Goal: Information Seeking & Learning: Check status

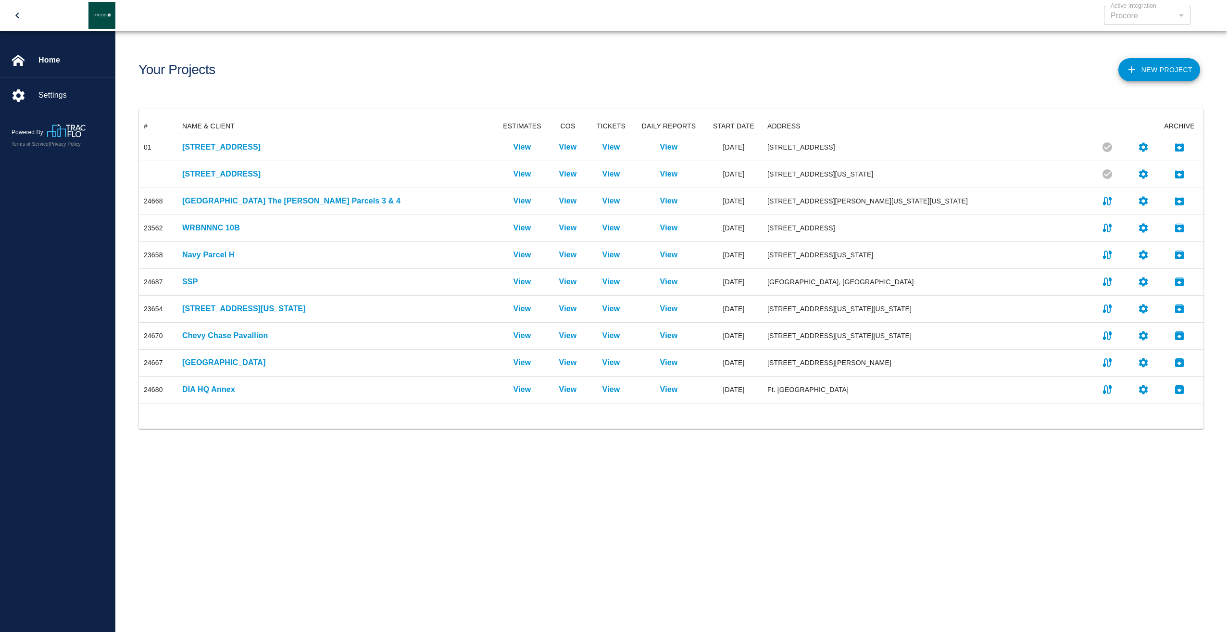
scroll to position [278, 1058]
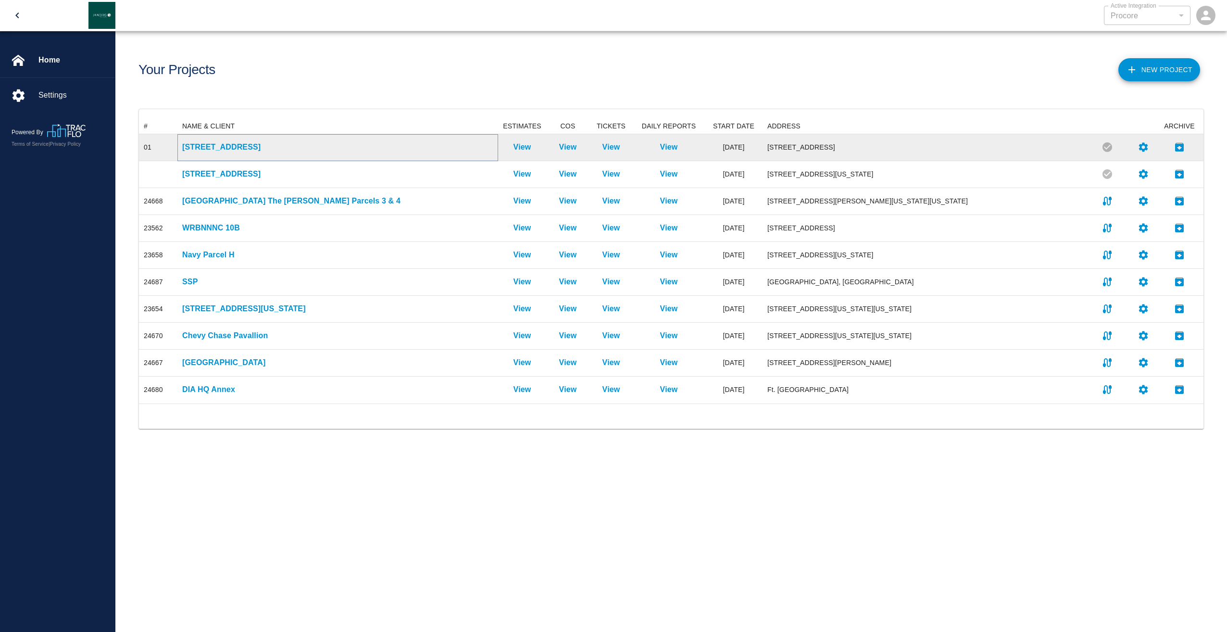
click at [201, 146] on p "[STREET_ADDRESS]" at bounding box center [337, 147] width 311 height 12
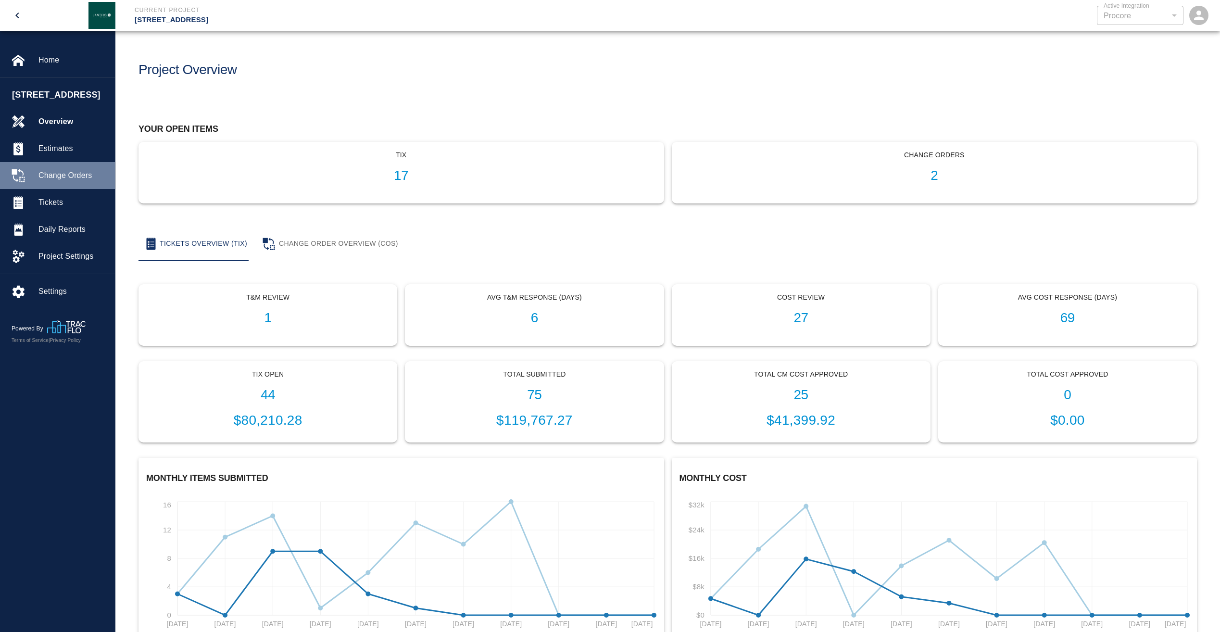
click at [78, 181] on span "Change Orders" at bounding box center [72, 176] width 69 height 12
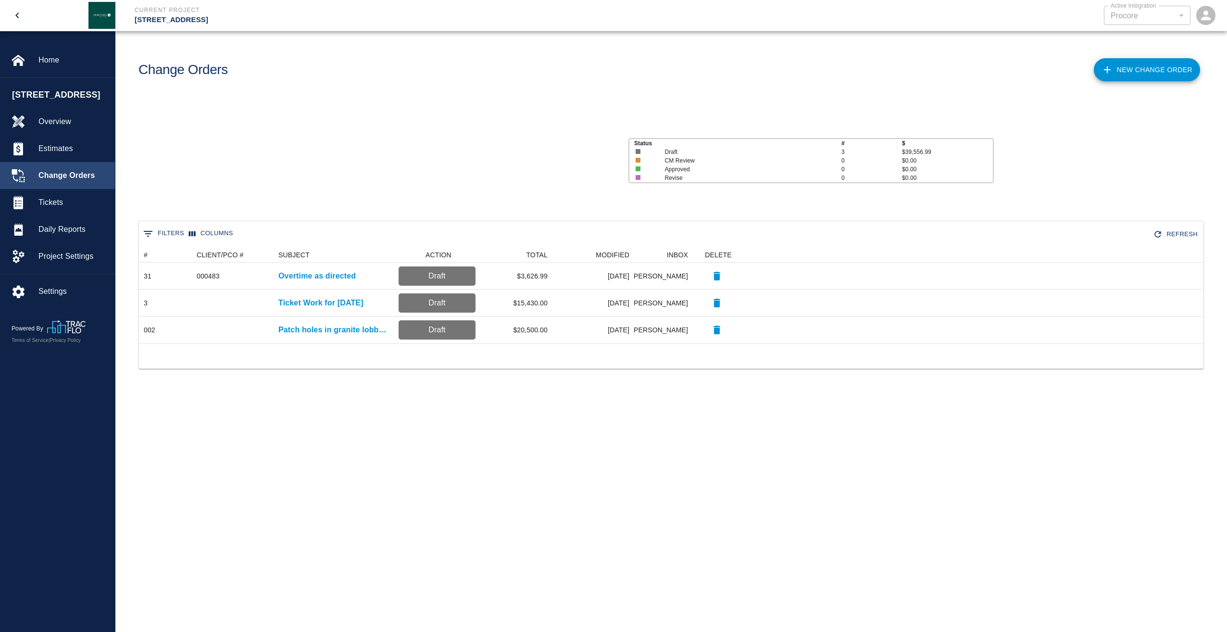
scroll to position [89, 1058]
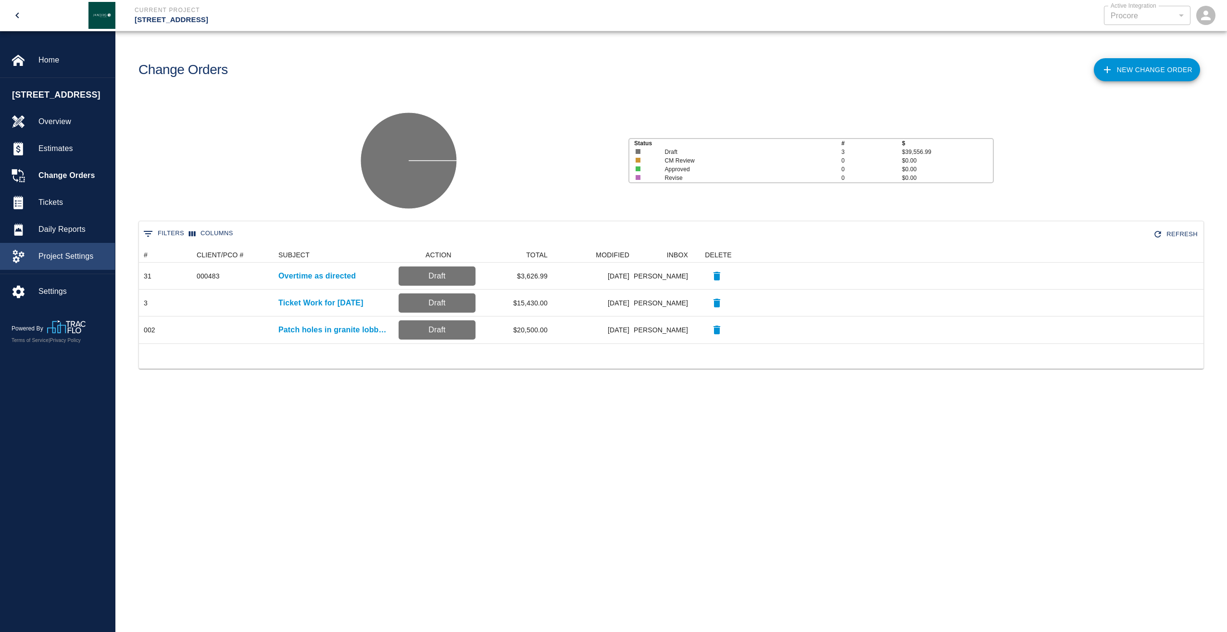
click at [58, 262] on span "Project Settings" at bounding box center [72, 257] width 69 height 12
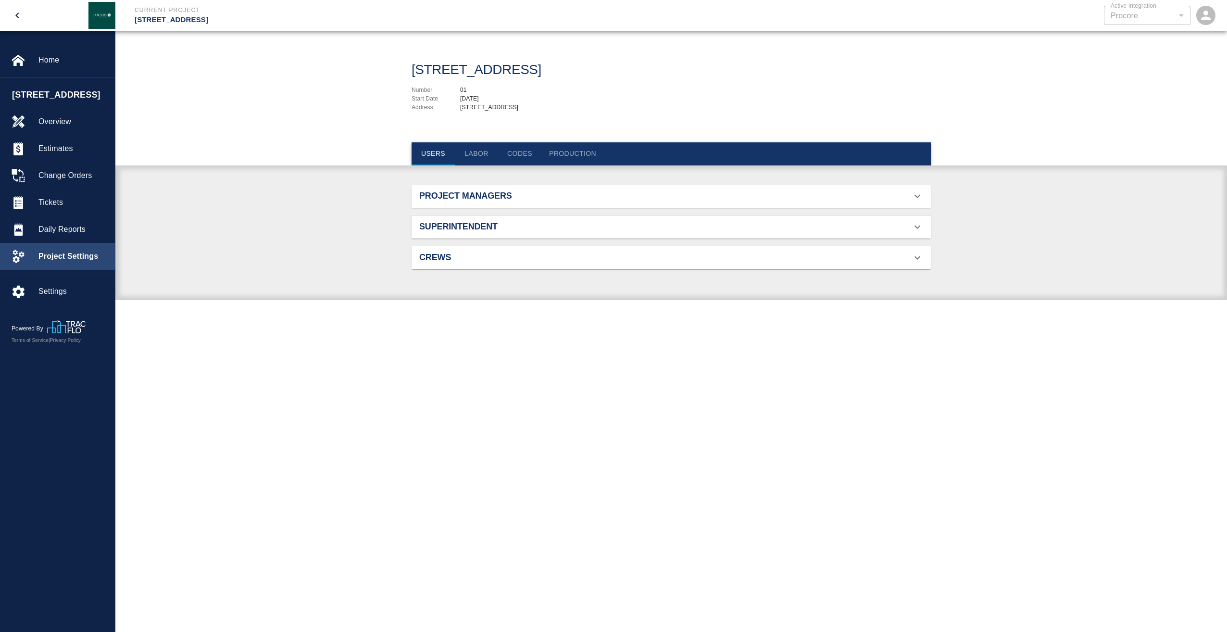
scroll to position [62, 497]
click at [482, 151] on button "Labor" at bounding box center [476, 153] width 43 height 23
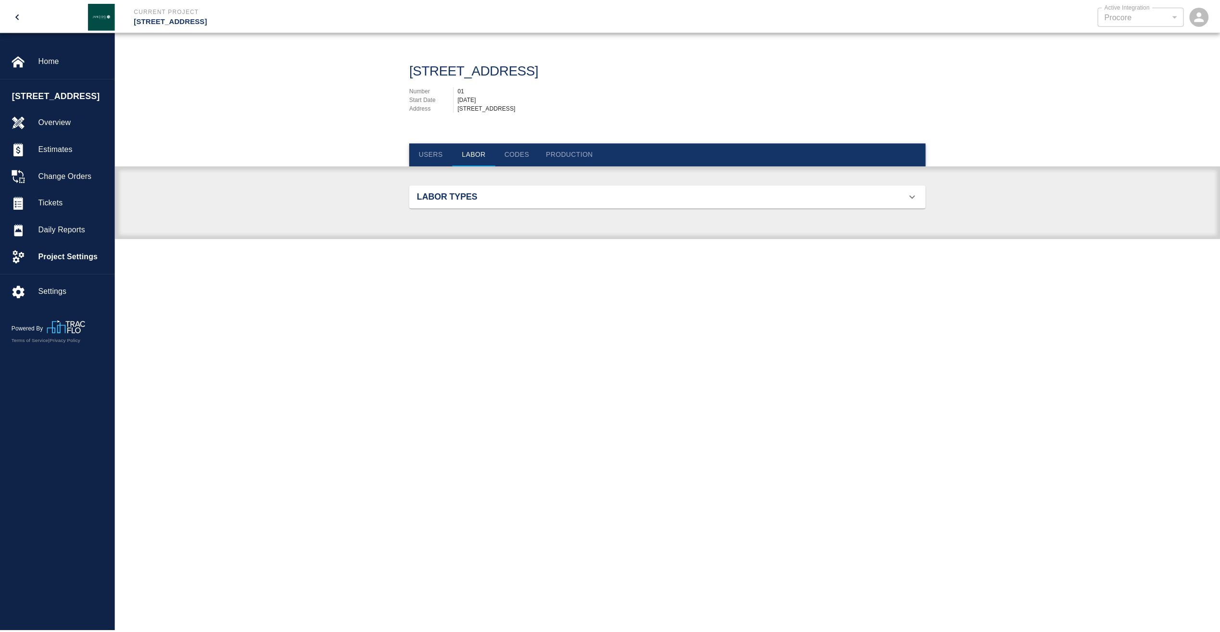
scroll to position [358, 497]
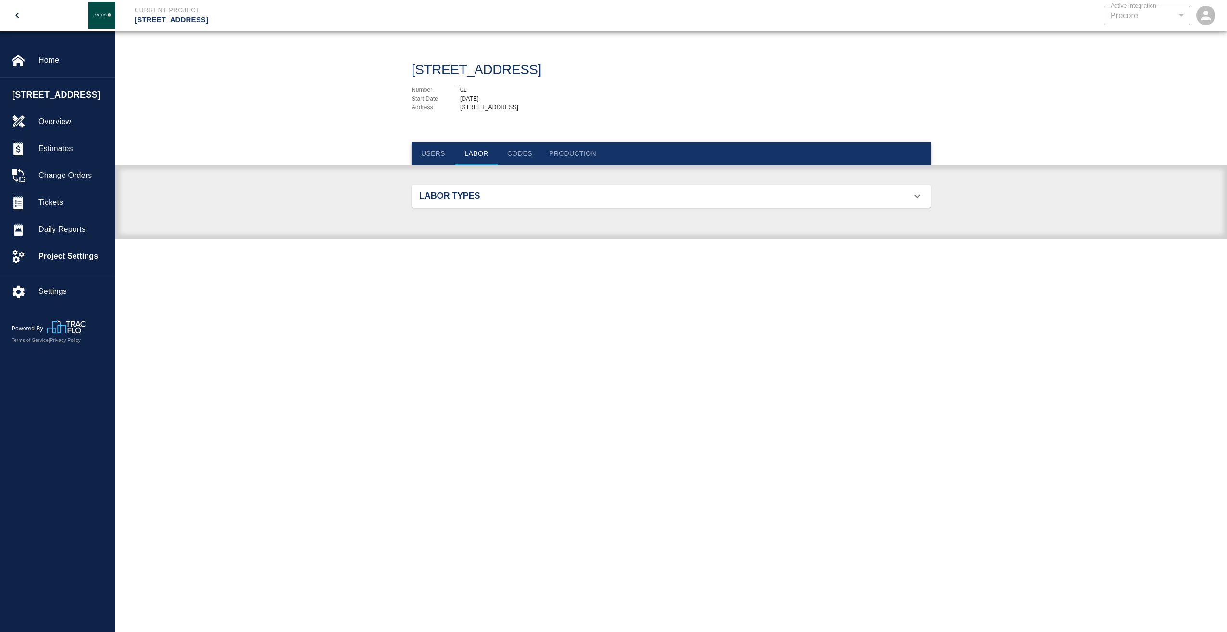
click at [919, 196] on icon at bounding box center [918, 195] width 6 height 3
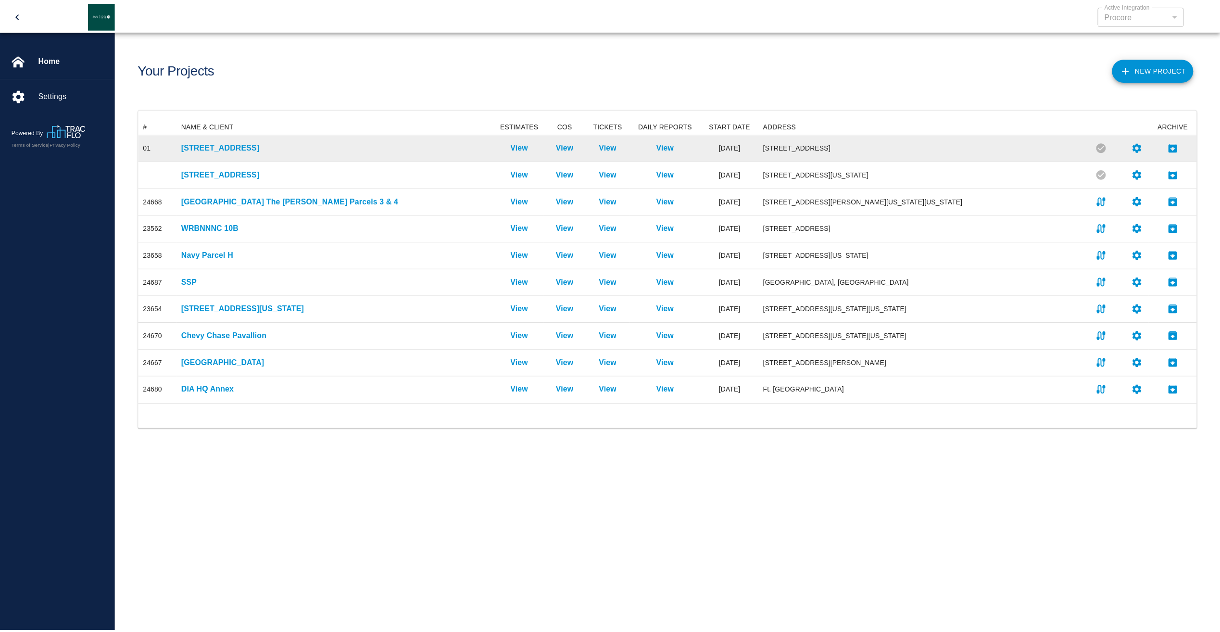
scroll to position [278, 1058]
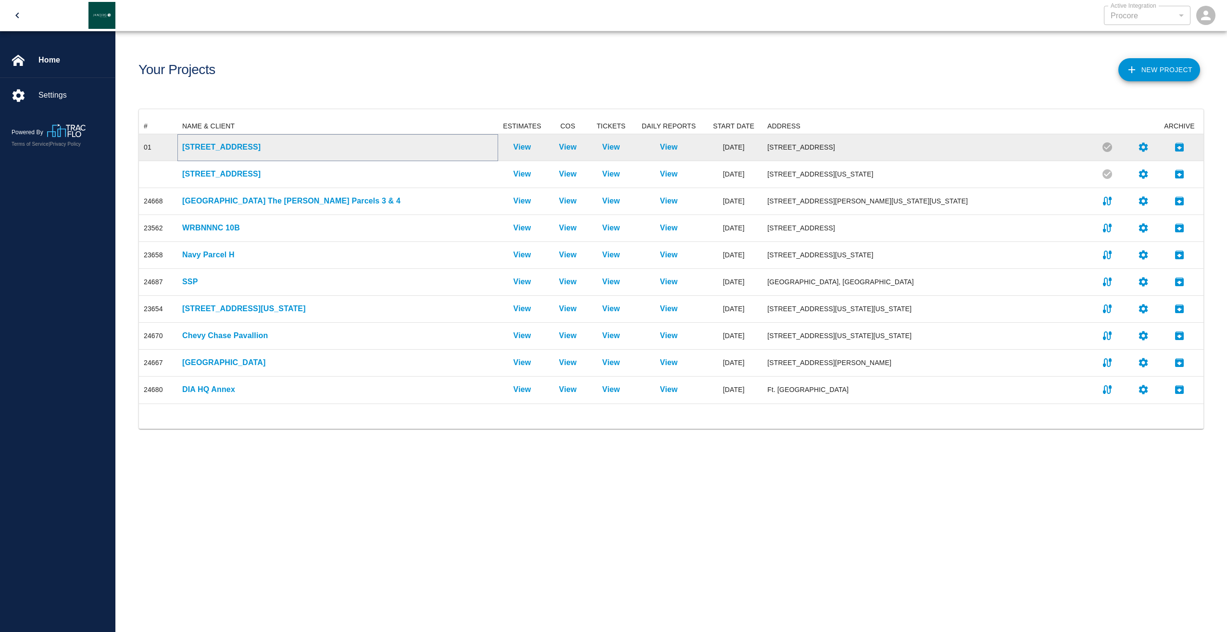
click at [192, 144] on p "[STREET_ADDRESS]" at bounding box center [337, 147] width 311 height 12
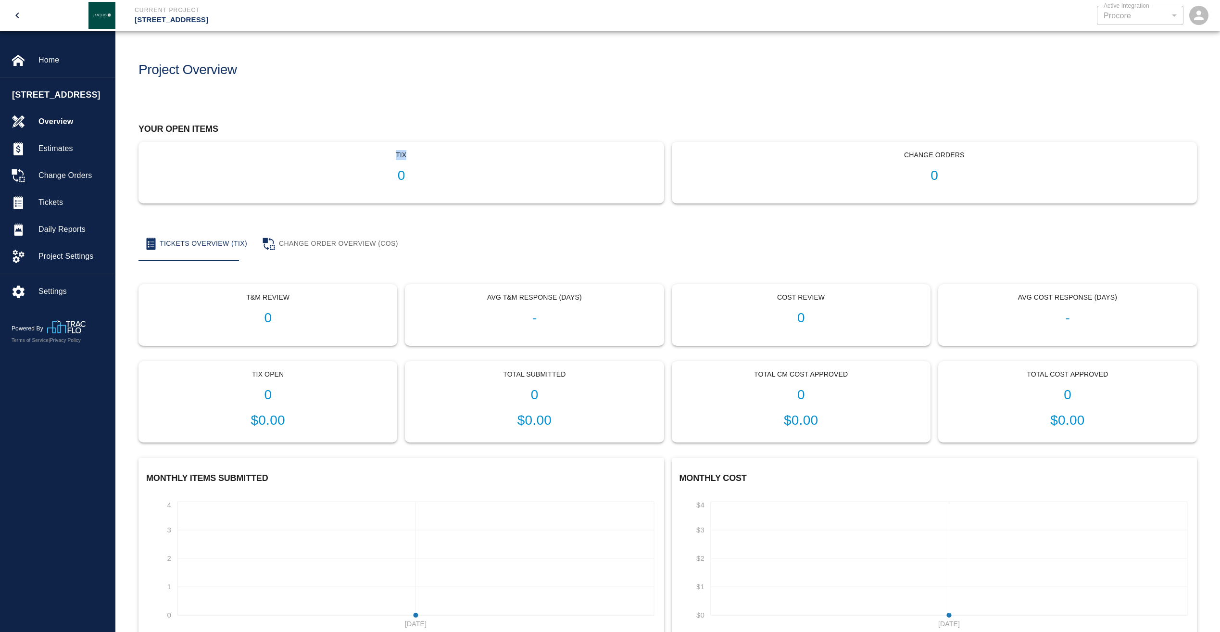
click at [192, 144] on div "tix 0" at bounding box center [401, 172] width 525 height 61
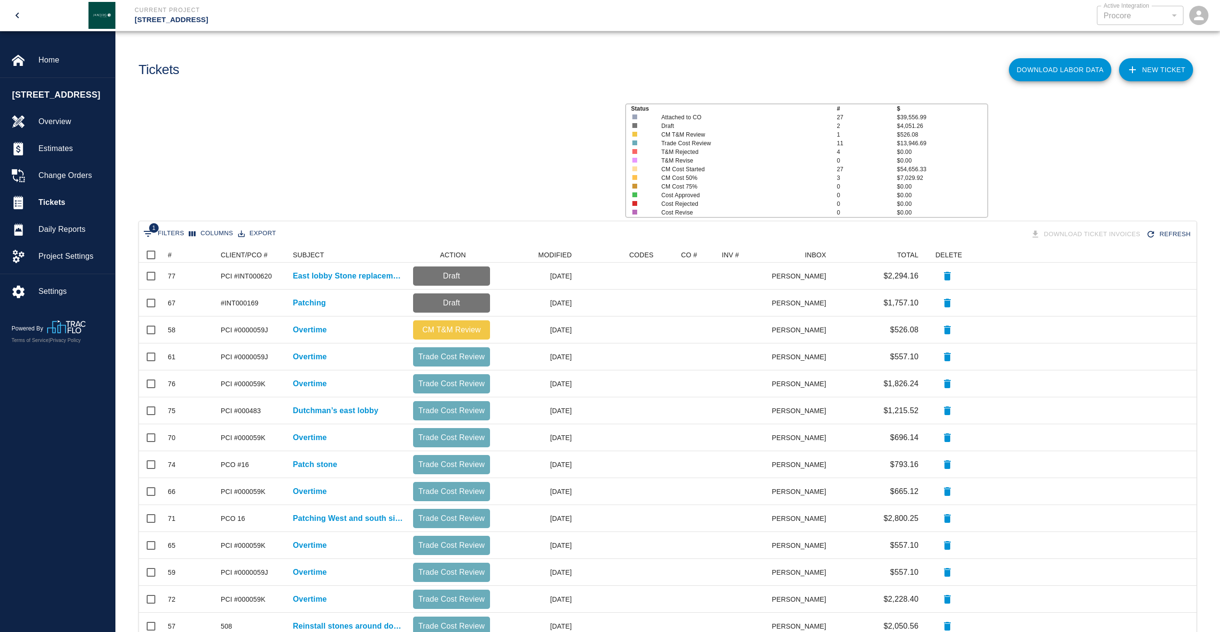
scroll to position [466, 1050]
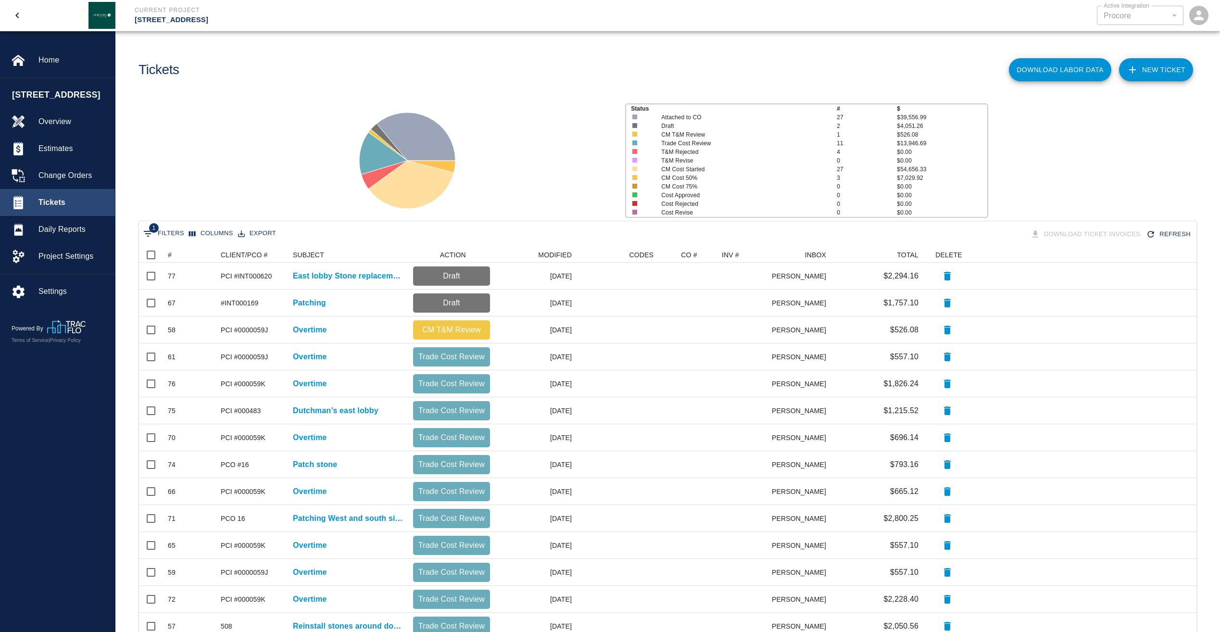
click at [54, 207] on div "Tickets" at bounding box center [57, 202] width 115 height 27
click at [53, 208] on span "Tickets" at bounding box center [72, 203] width 69 height 12
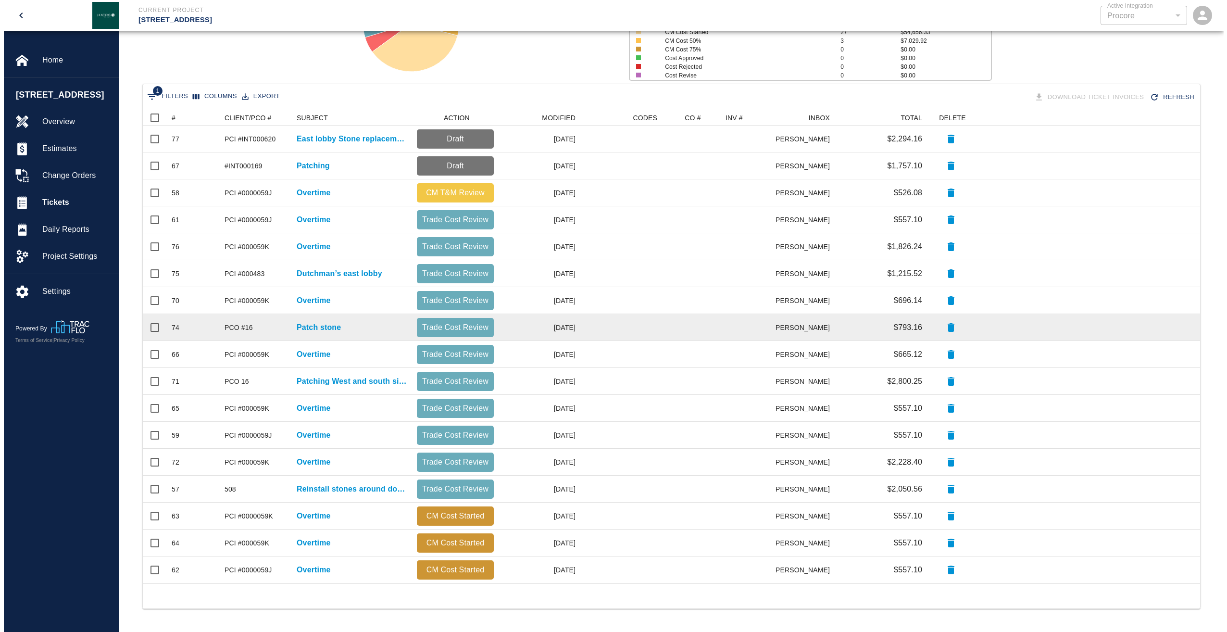
scroll to position [0, 0]
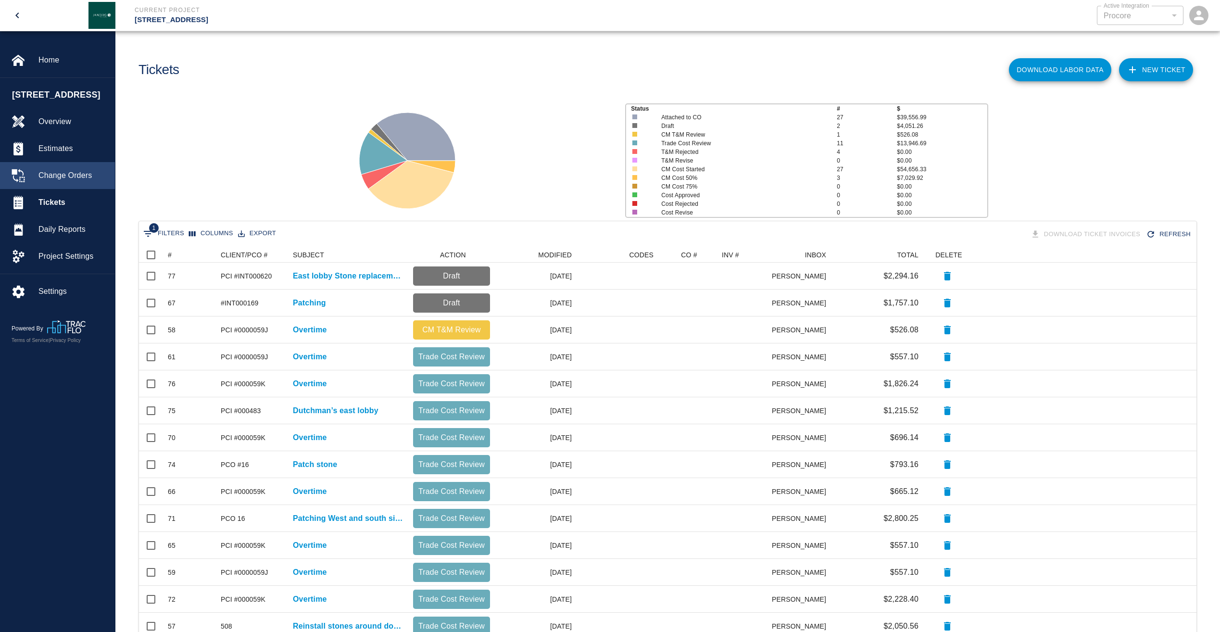
click at [75, 181] on span "Change Orders" at bounding box center [72, 176] width 69 height 12
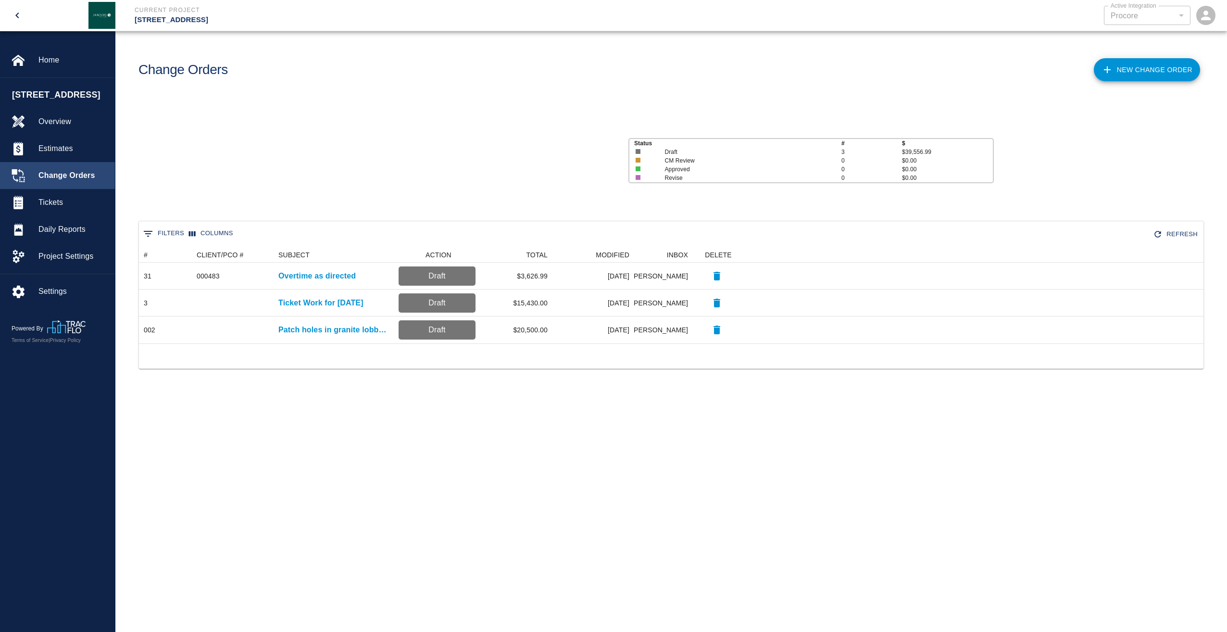
scroll to position [89, 1058]
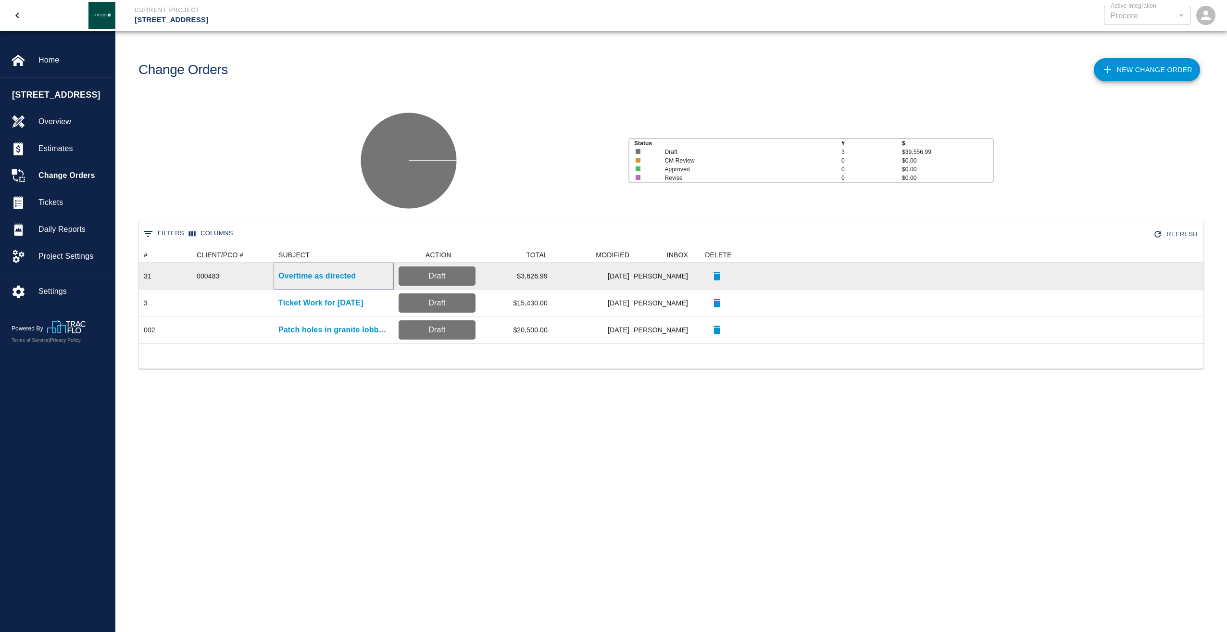
click at [321, 278] on p "Overtime as directed" at bounding box center [316, 276] width 77 height 12
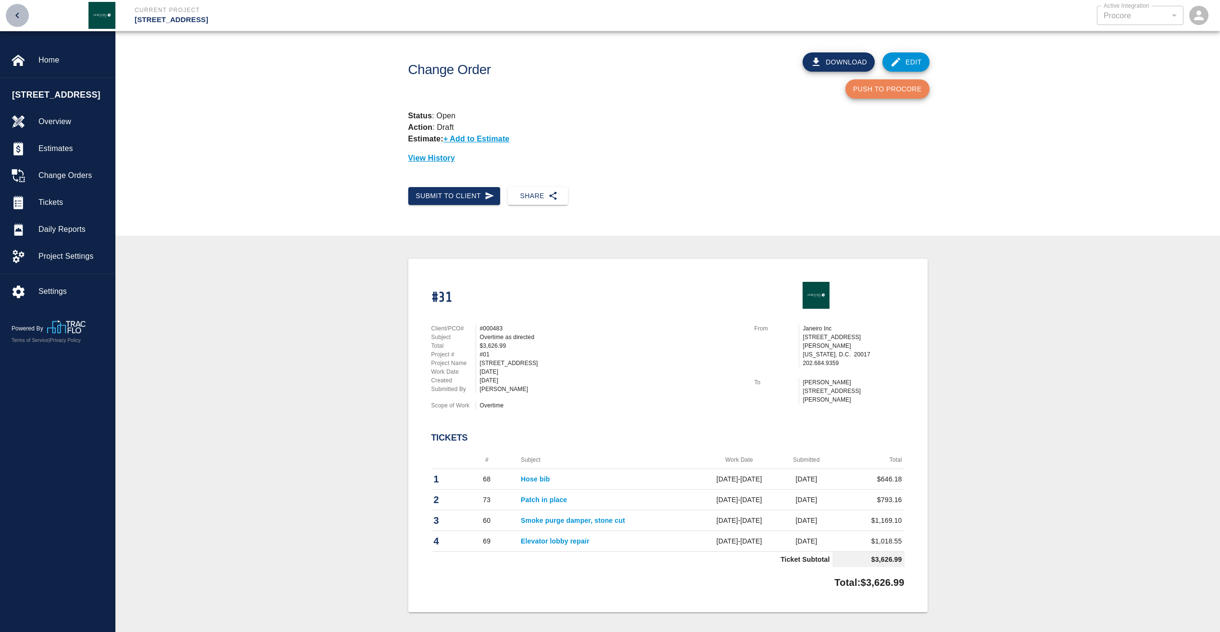
click at [21, 14] on icon "open drawer" at bounding box center [18, 16] width 12 height 12
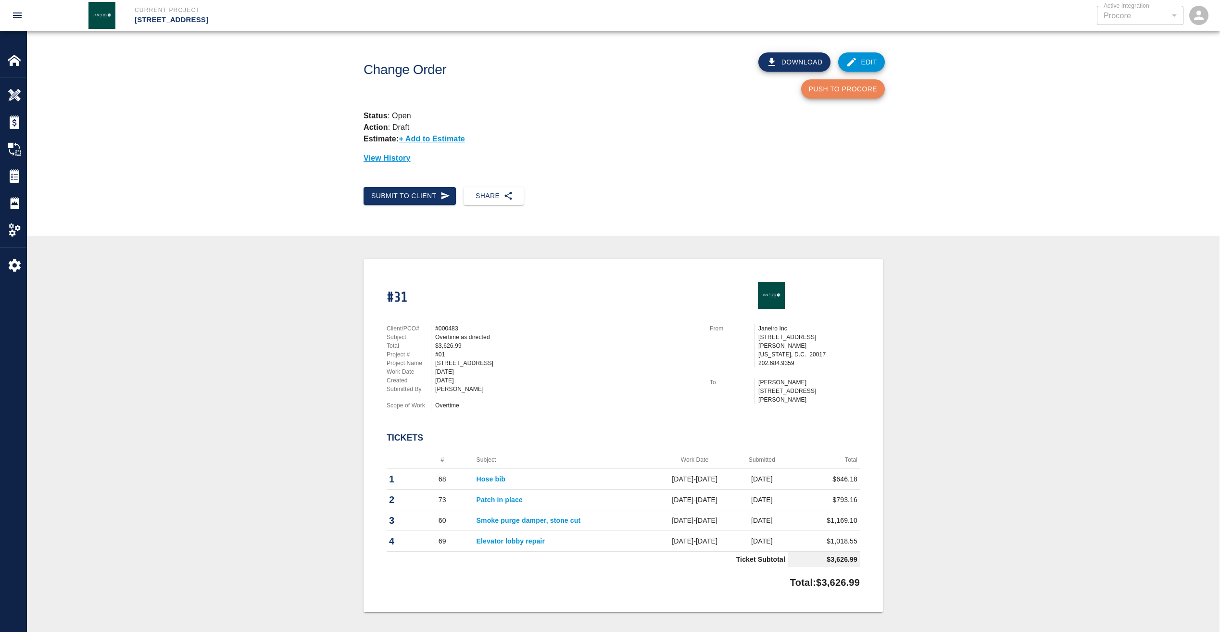
click at [8, 13] on button "open drawer" at bounding box center [17, 15] width 23 height 23
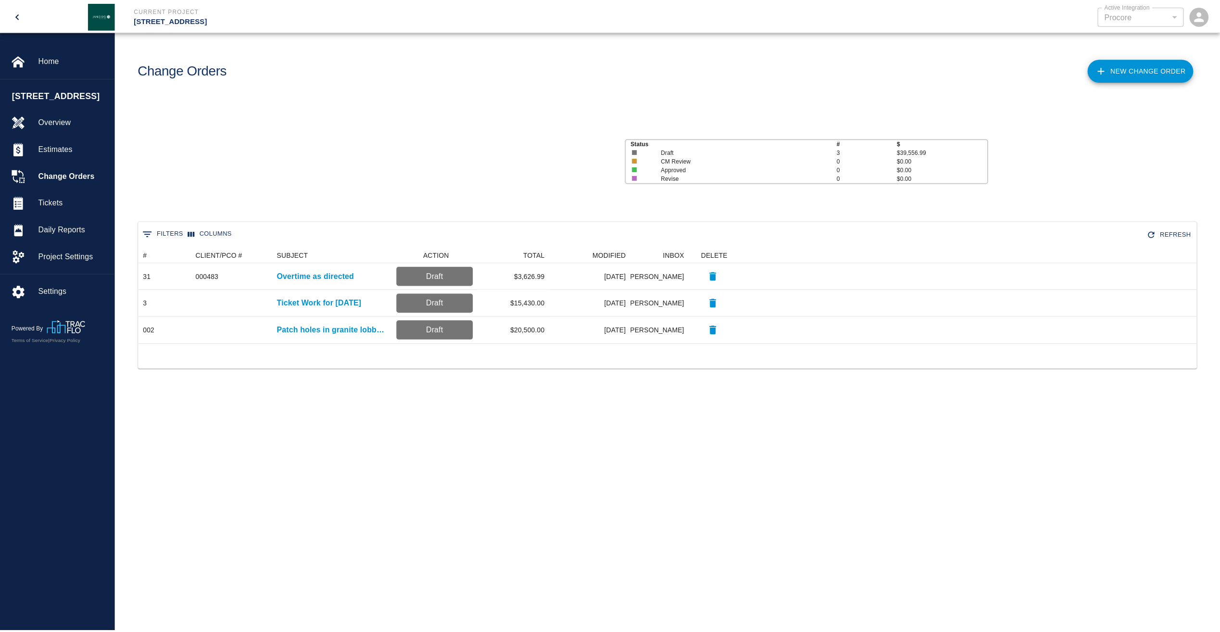
scroll to position [89, 1058]
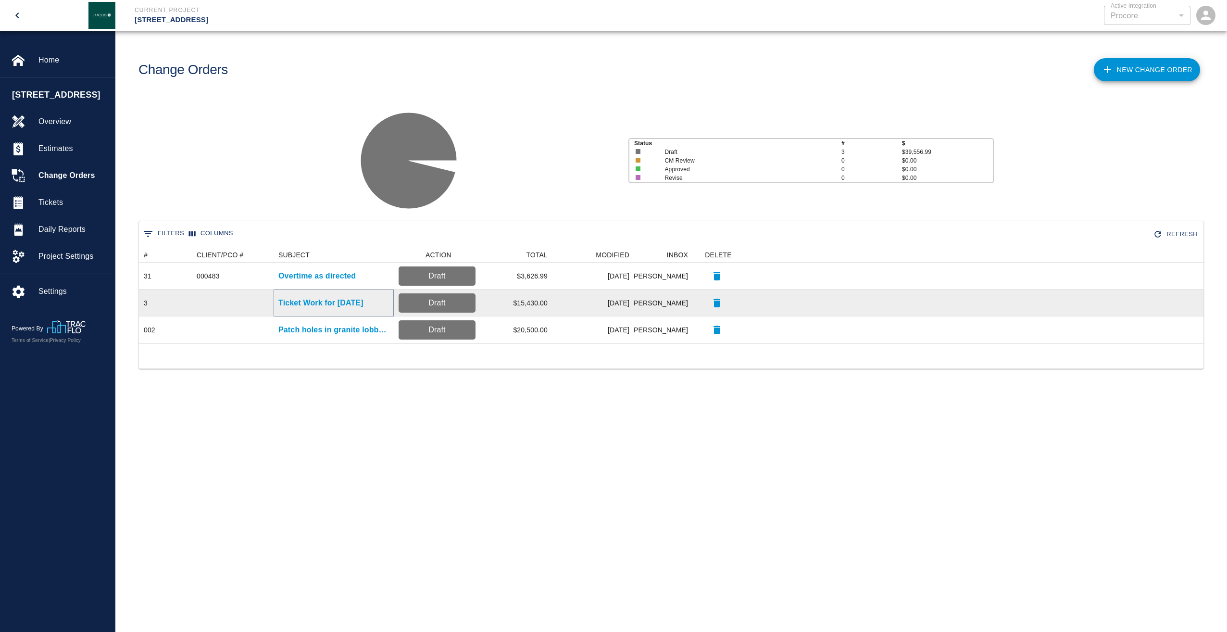
click at [327, 301] on p "Ticket Work for [DATE]" at bounding box center [320, 303] width 85 height 12
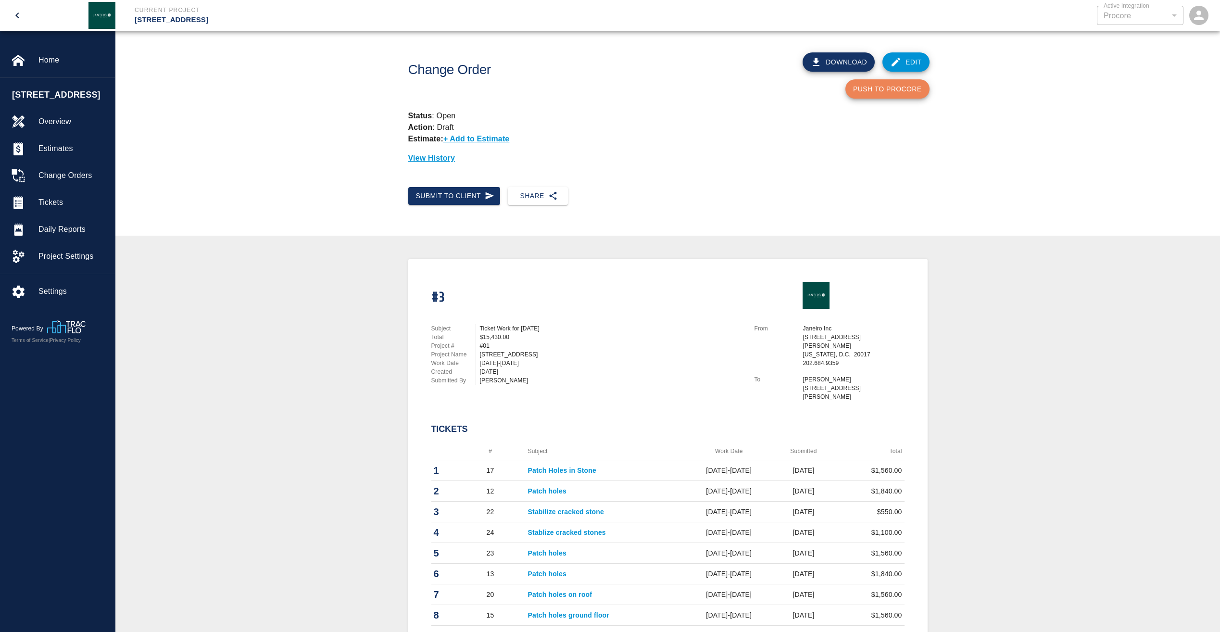
click at [21, 17] on icon "open drawer" at bounding box center [18, 16] width 12 height 12
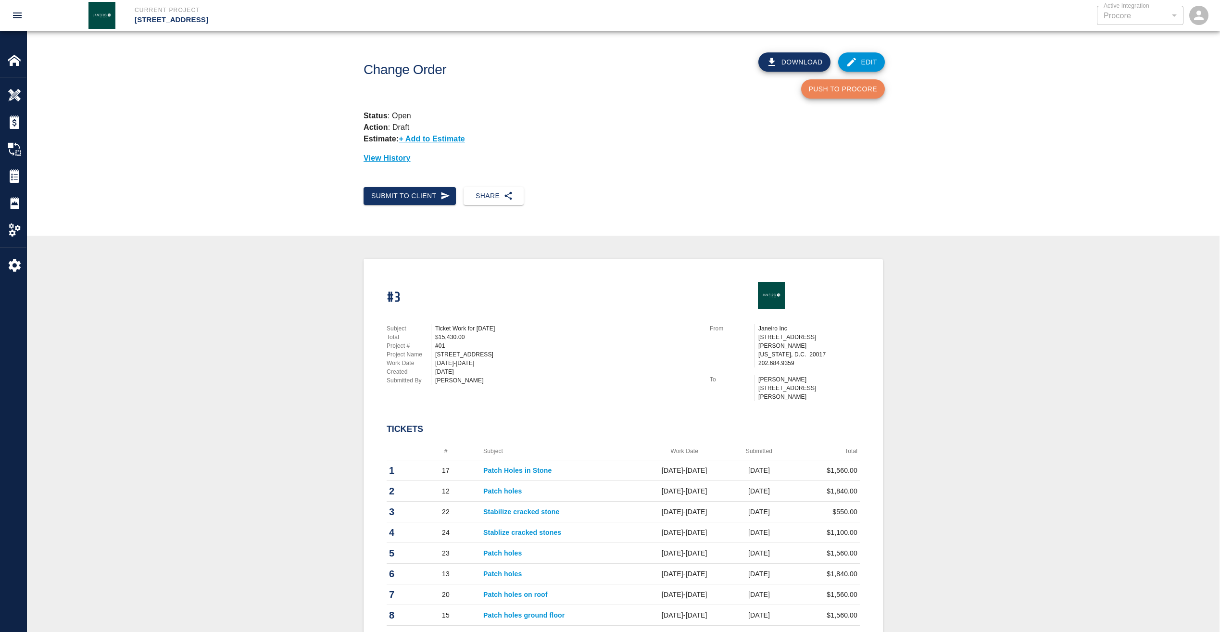
click at [21, 17] on icon "open drawer" at bounding box center [18, 16] width 12 height 12
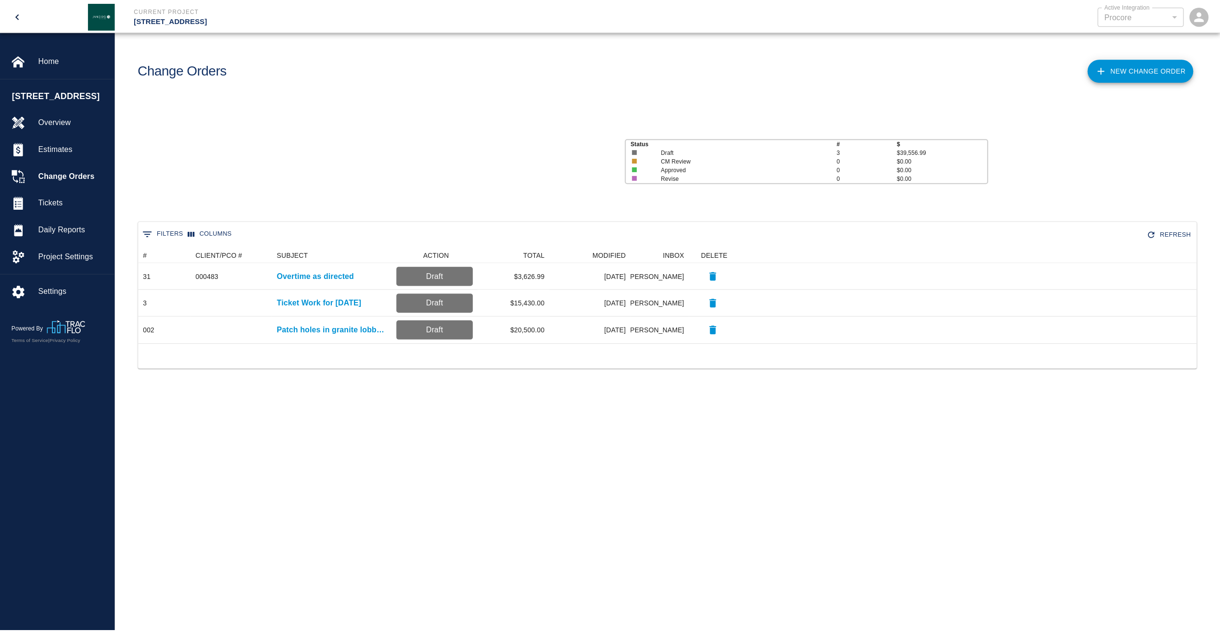
scroll to position [89, 1058]
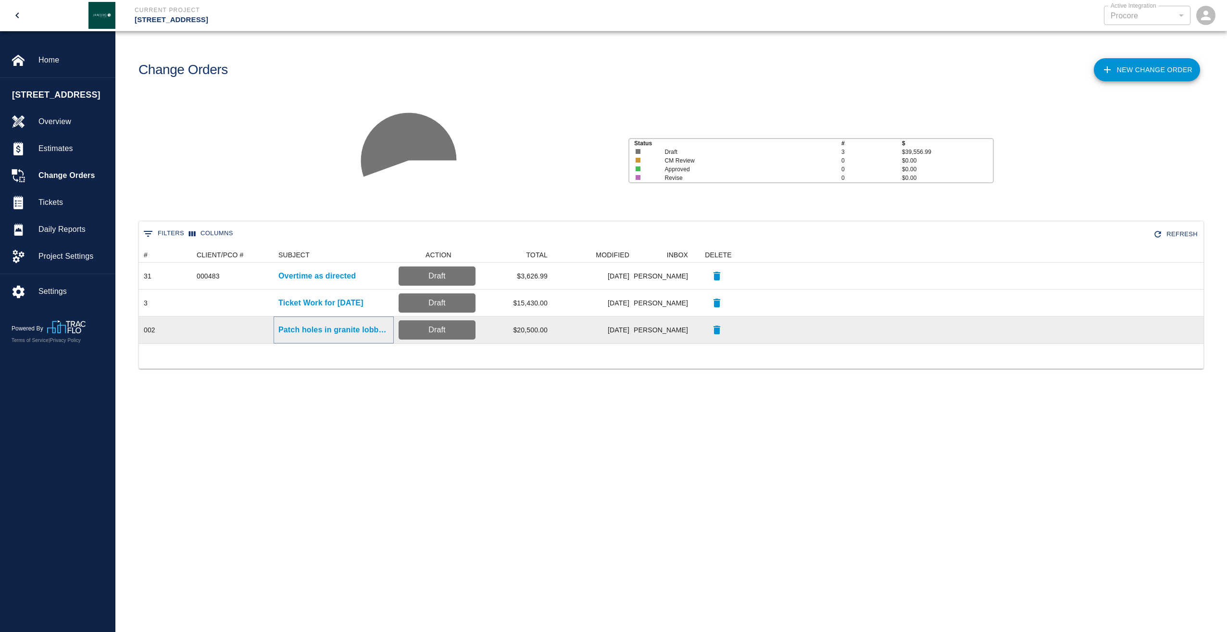
click at [343, 329] on p "Patch holes in granite lobby wall as directed" at bounding box center [333, 330] width 111 height 12
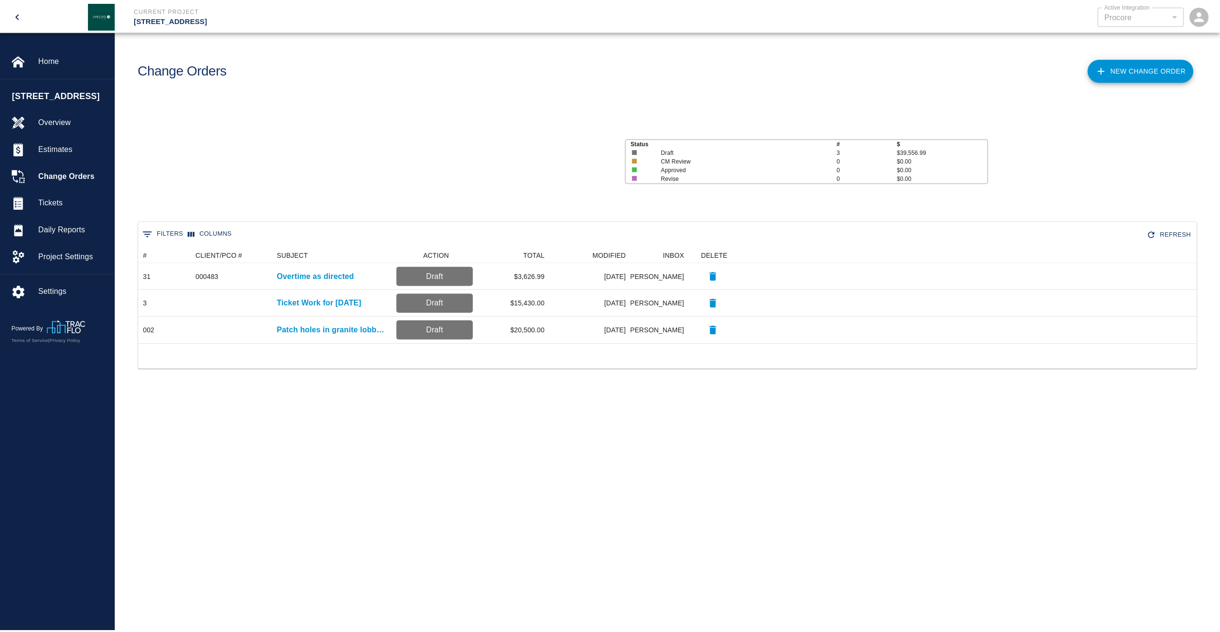
scroll to position [89, 1058]
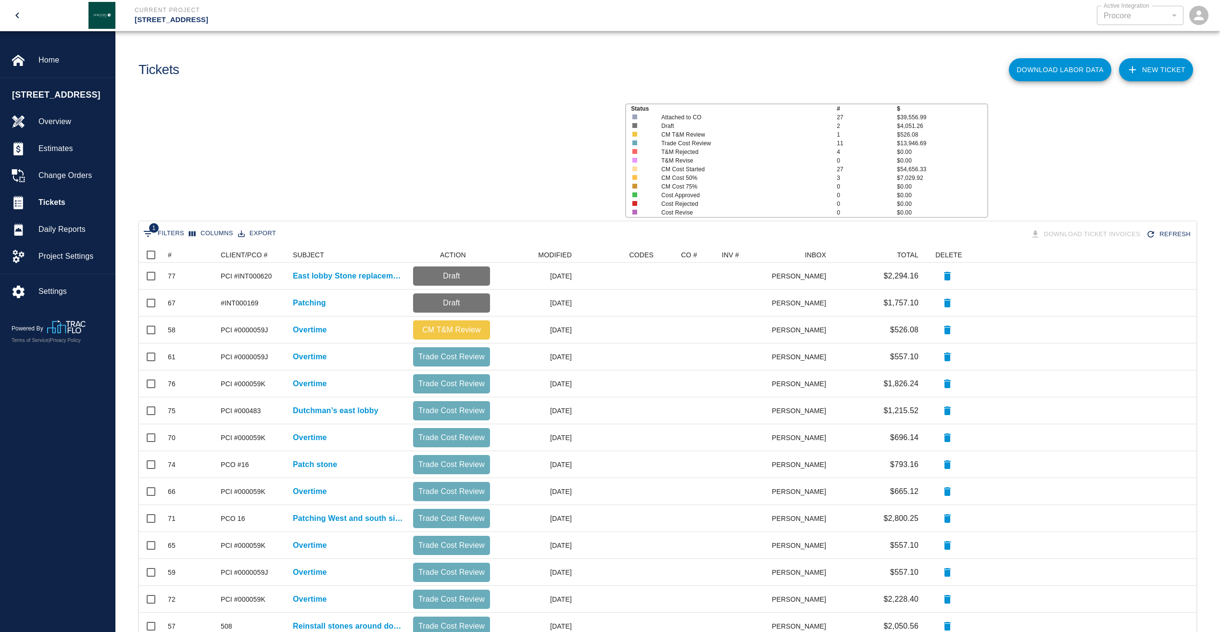
scroll to position [466, 1050]
click at [55, 208] on span "Tickets" at bounding box center [72, 203] width 69 height 12
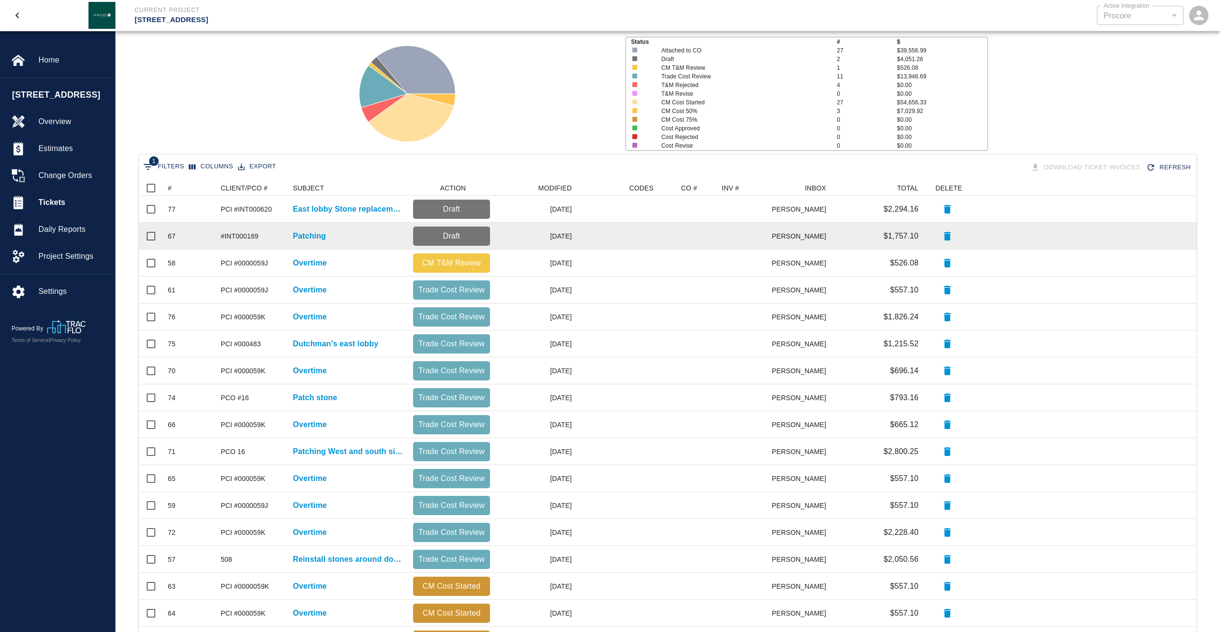
scroll to position [0, 0]
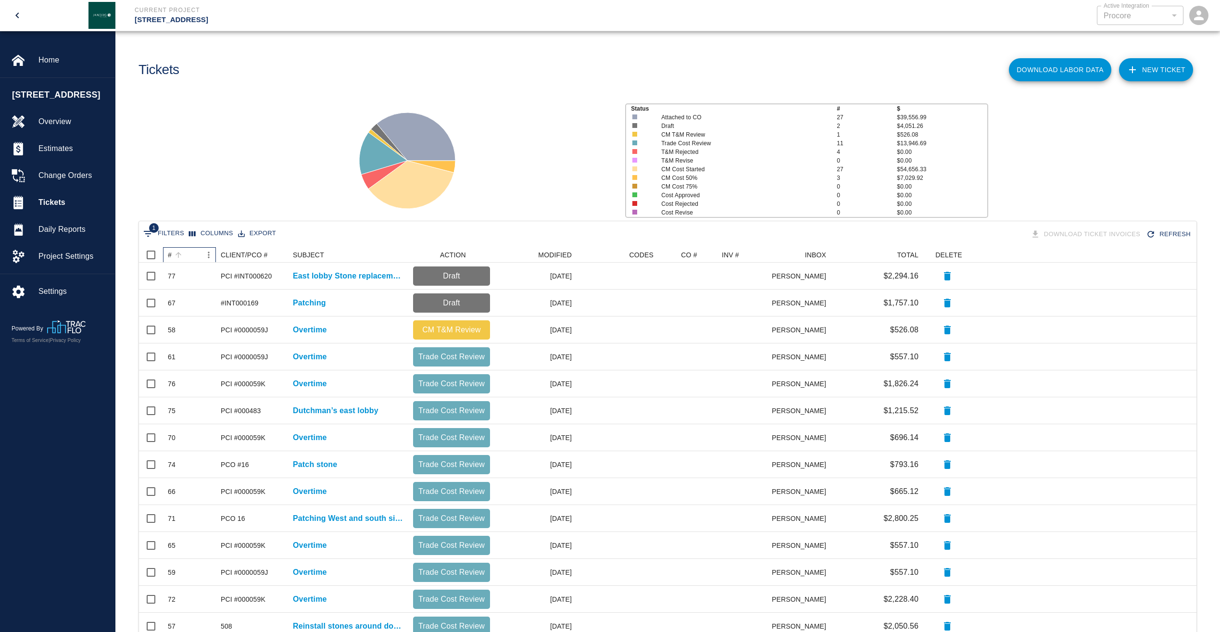
click at [170, 253] on div "#" at bounding box center [170, 254] width 4 height 15
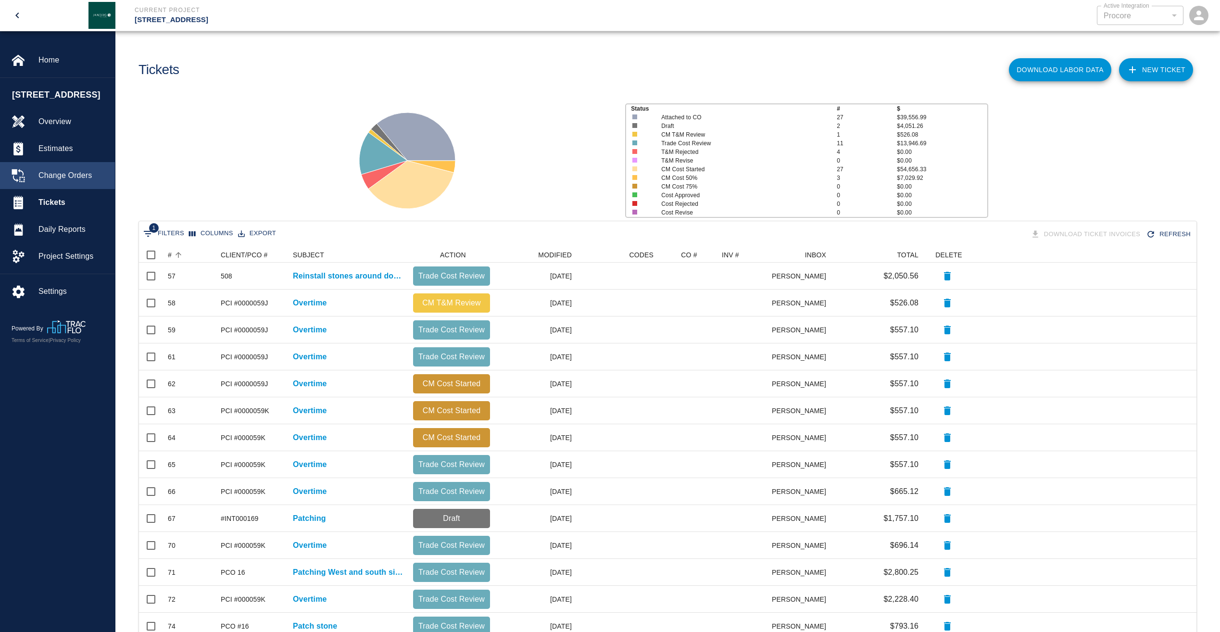
click at [63, 181] on span "Change Orders" at bounding box center [72, 176] width 69 height 12
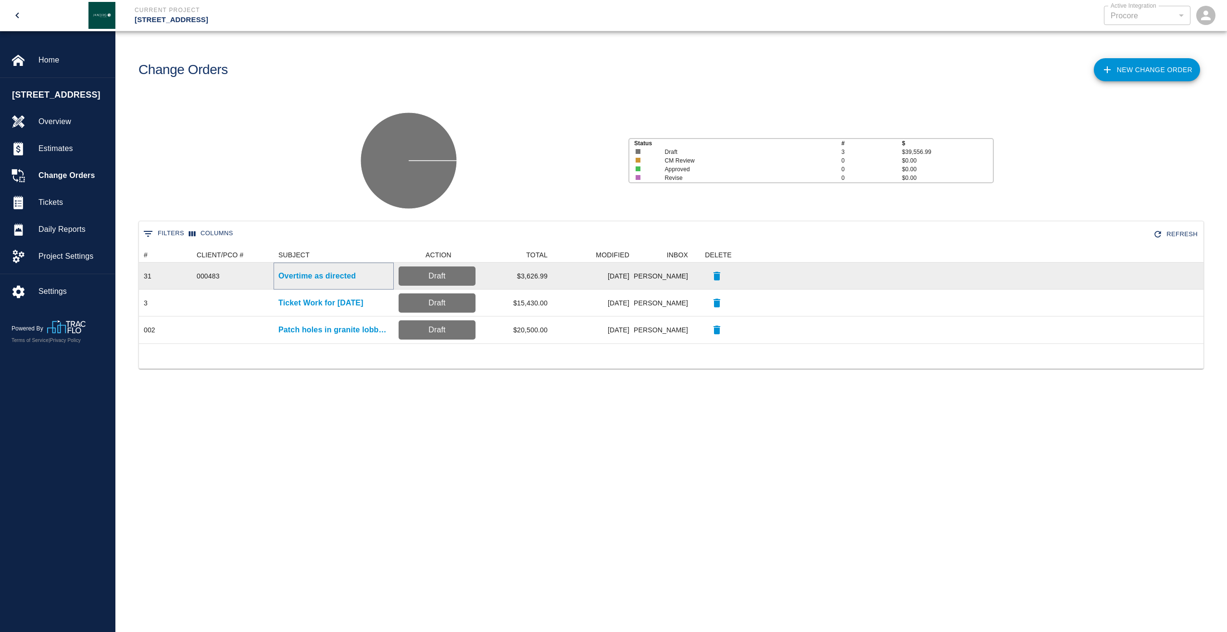
click at [299, 277] on p "Overtime as directed" at bounding box center [316, 276] width 77 height 12
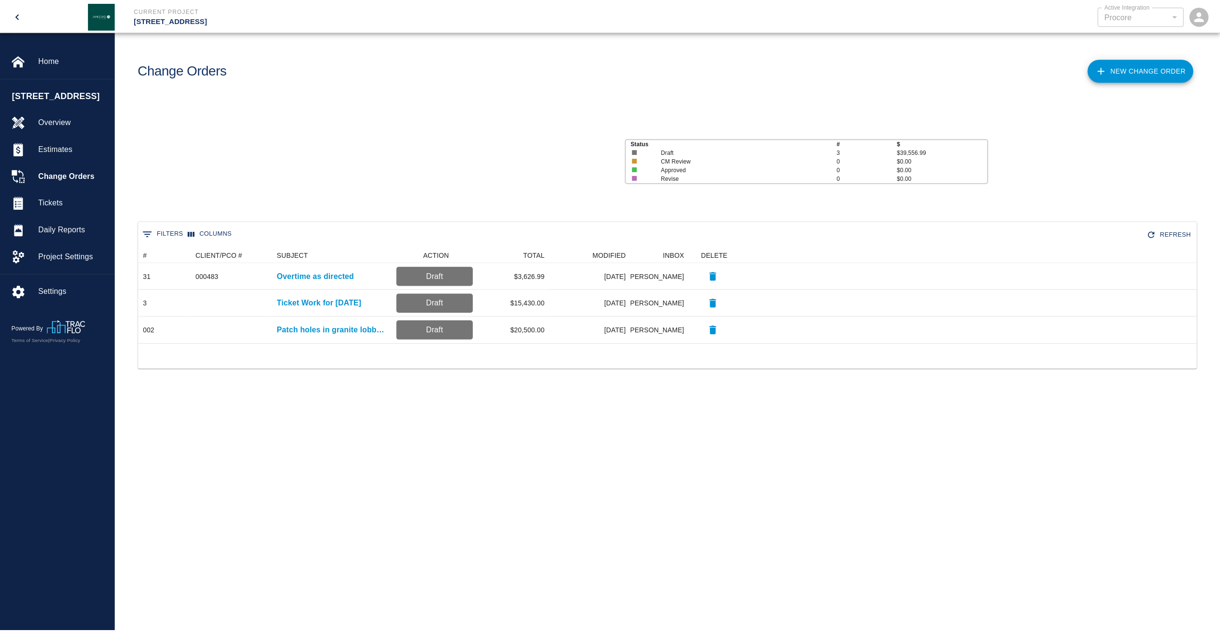
scroll to position [89, 1058]
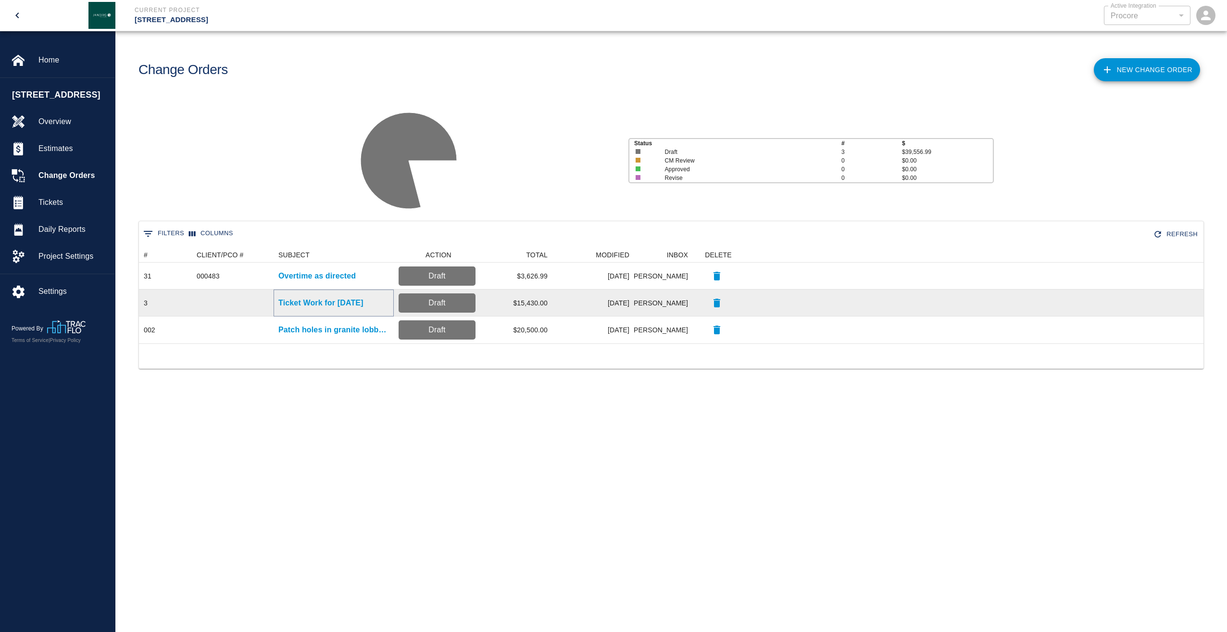
click at [335, 302] on p "Ticket Work for [DATE]" at bounding box center [320, 303] width 85 height 12
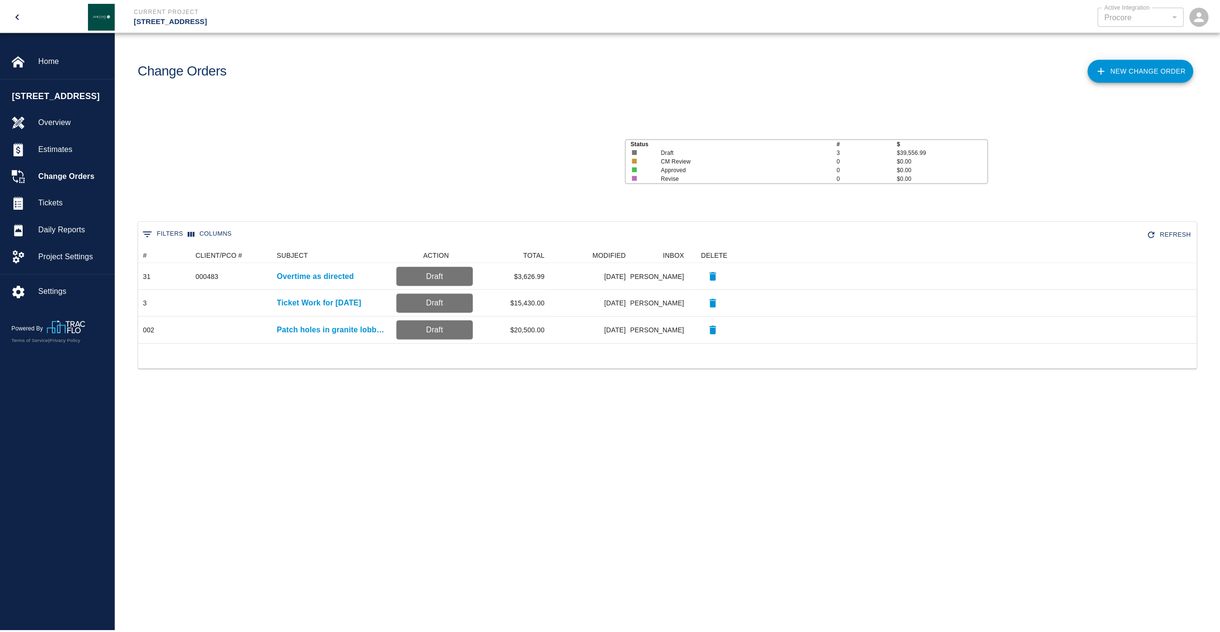
scroll to position [89, 1058]
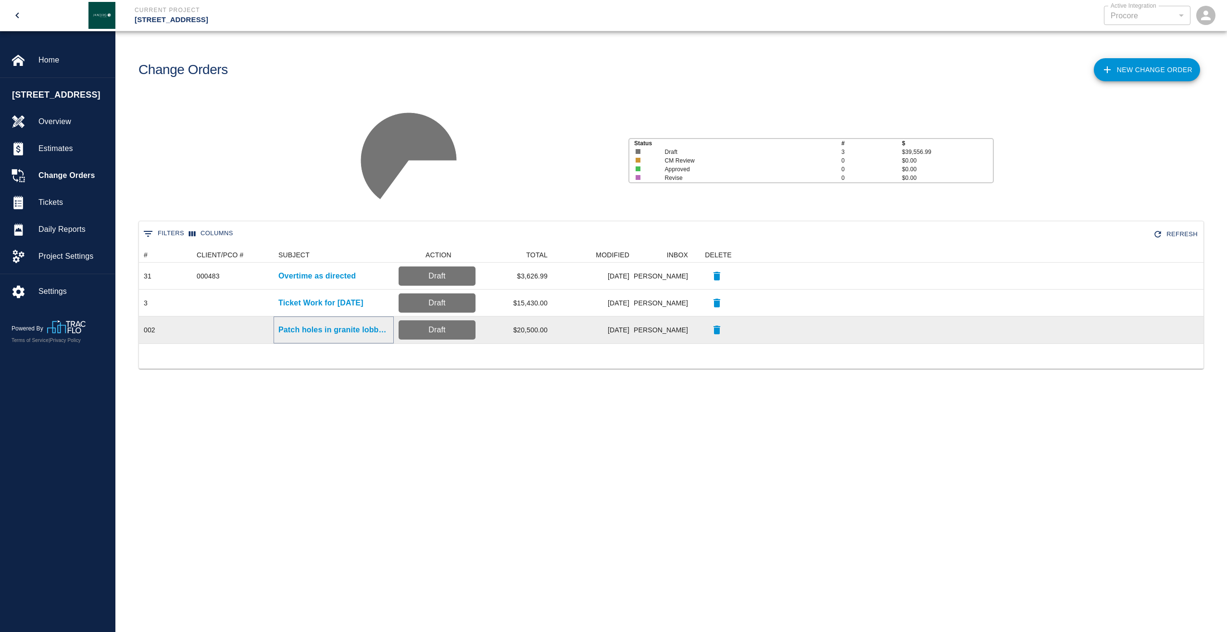
click at [358, 330] on p "Patch holes in granite lobby wall as directed" at bounding box center [333, 330] width 111 height 12
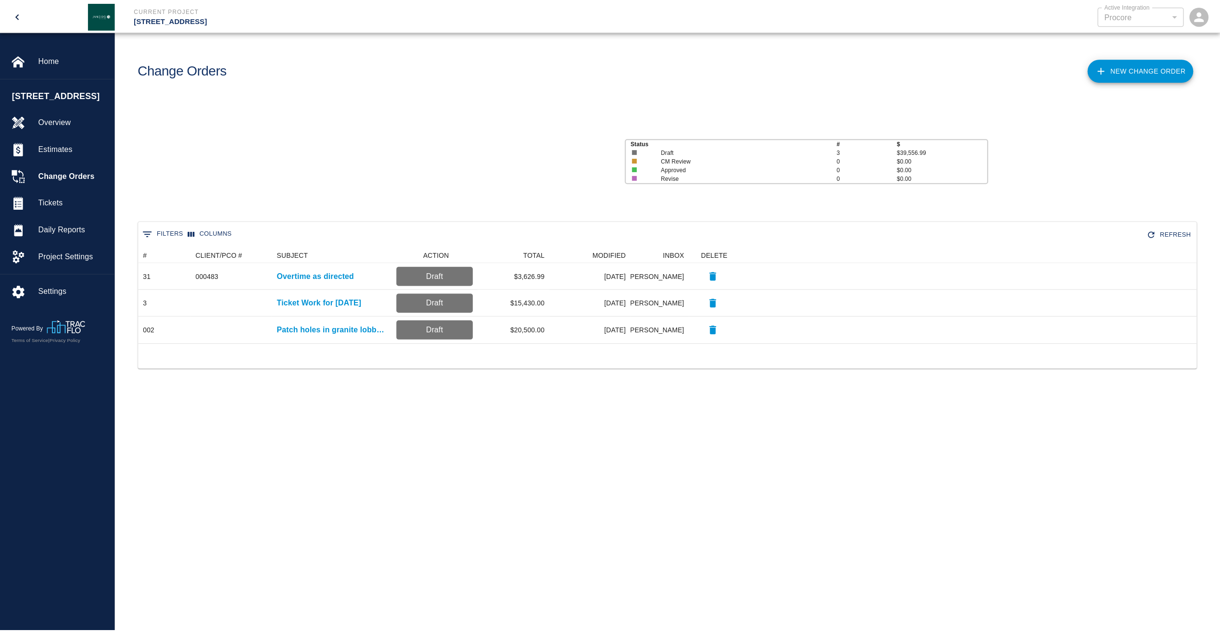
scroll to position [89, 1058]
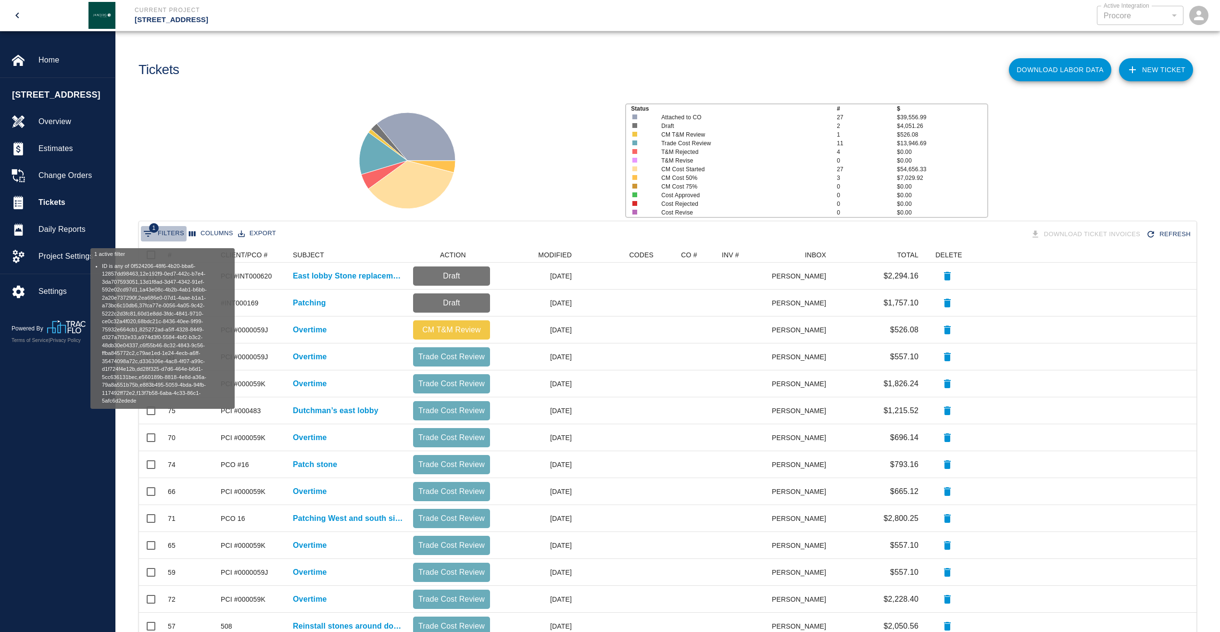
click at [175, 235] on button "1 Filters" at bounding box center [164, 233] width 46 height 15
select select "isAnyOf"
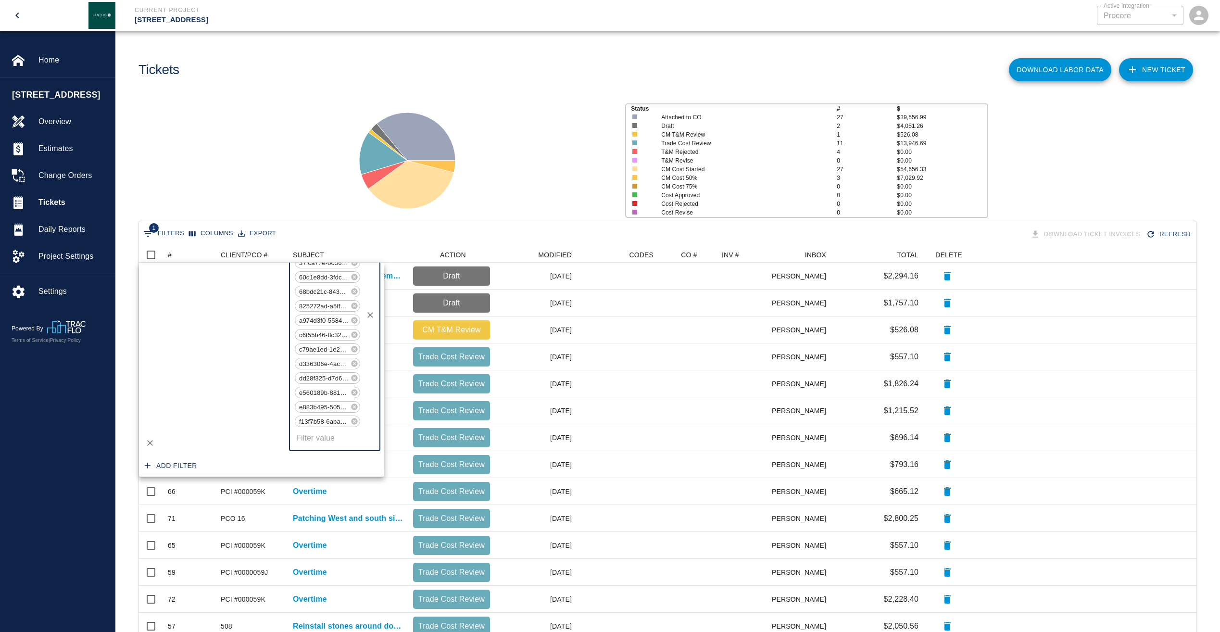
click at [175, 235] on button "1 Filters" at bounding box center [164, 233] width 46 height 15
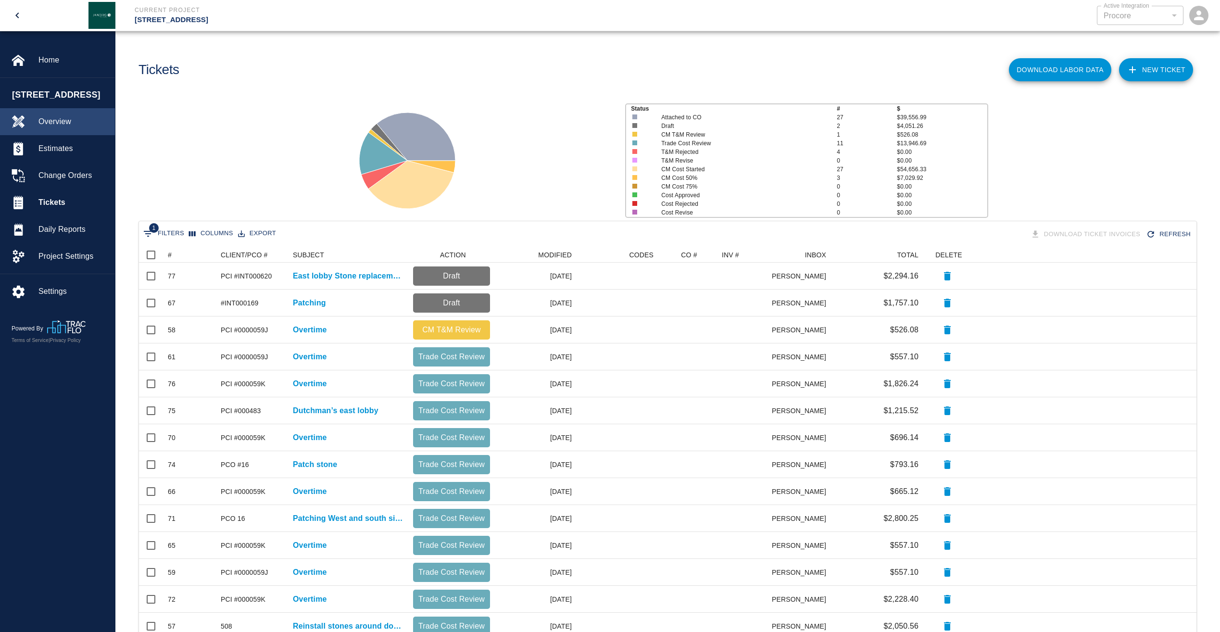
click at [63, 127] on span "Overview" at bounding box center [72, 122] width 69 height 12
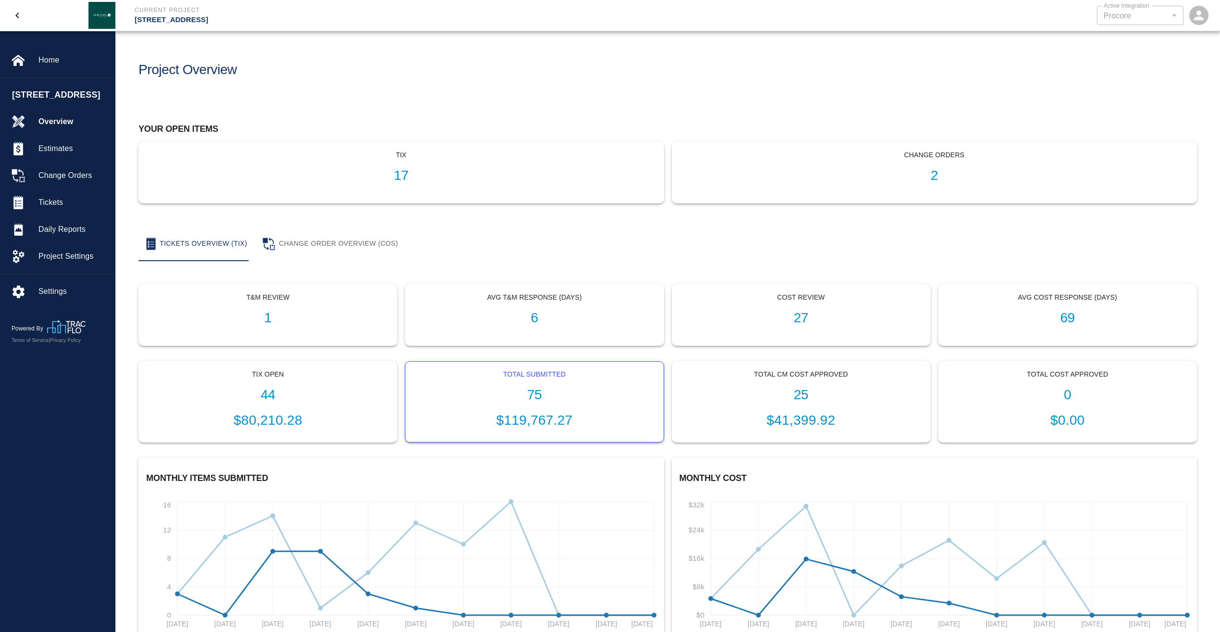
click at [537, 399] on h1 "75" at bounding box center [534, 395] width 242 height 16
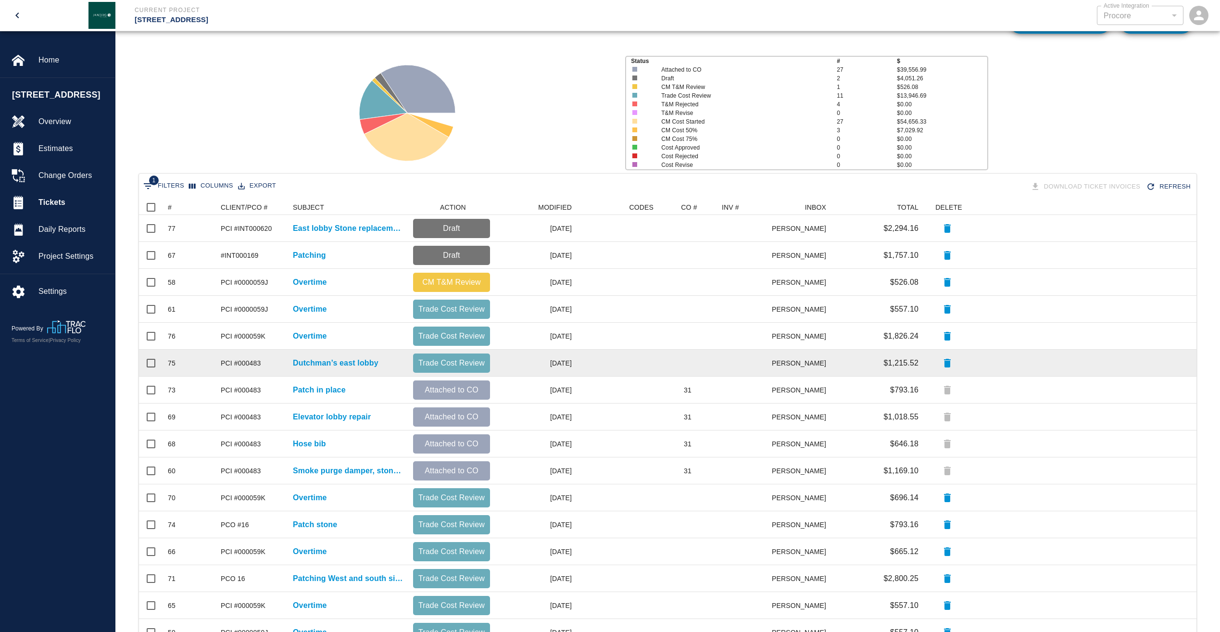
scroll to position [218, 0]
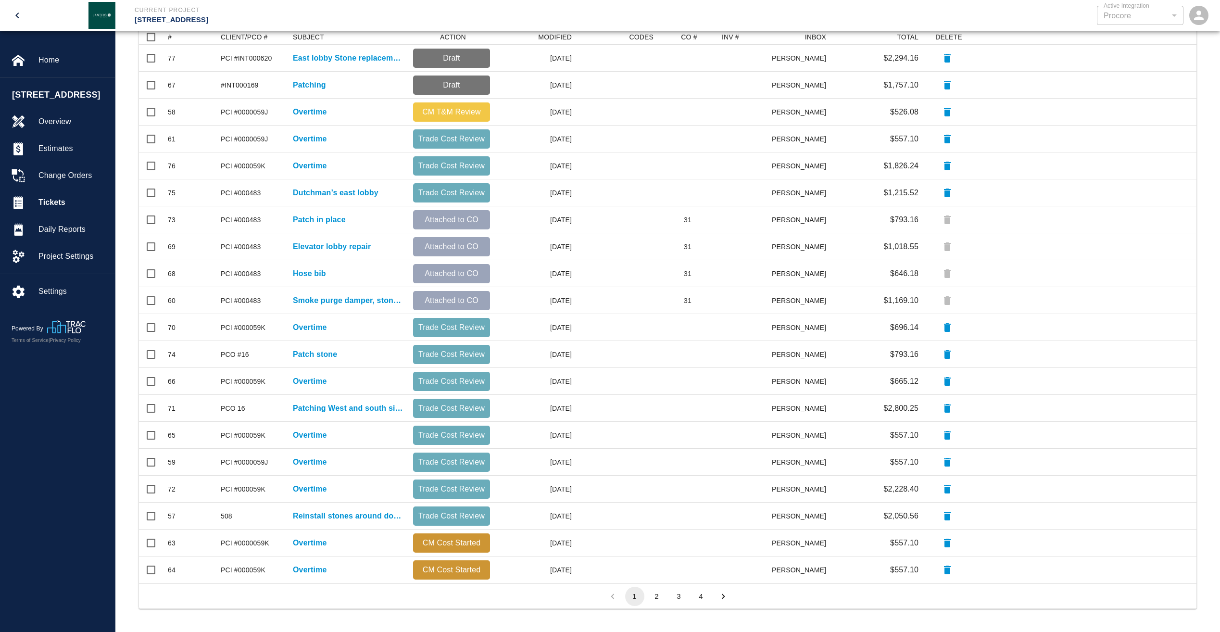
click at [659, 594] on button "2" at bounding box center [656, 596] width 19 height 19
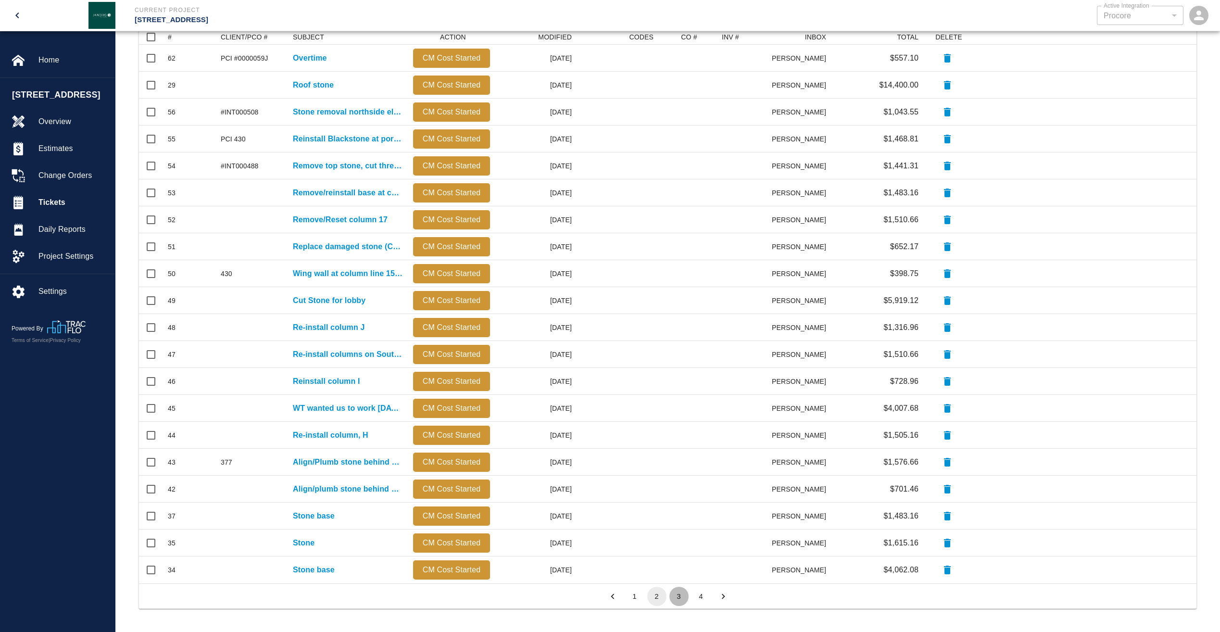
click at [676, 596] on button "3" at bounding box center [679, 596] width 19 height 19
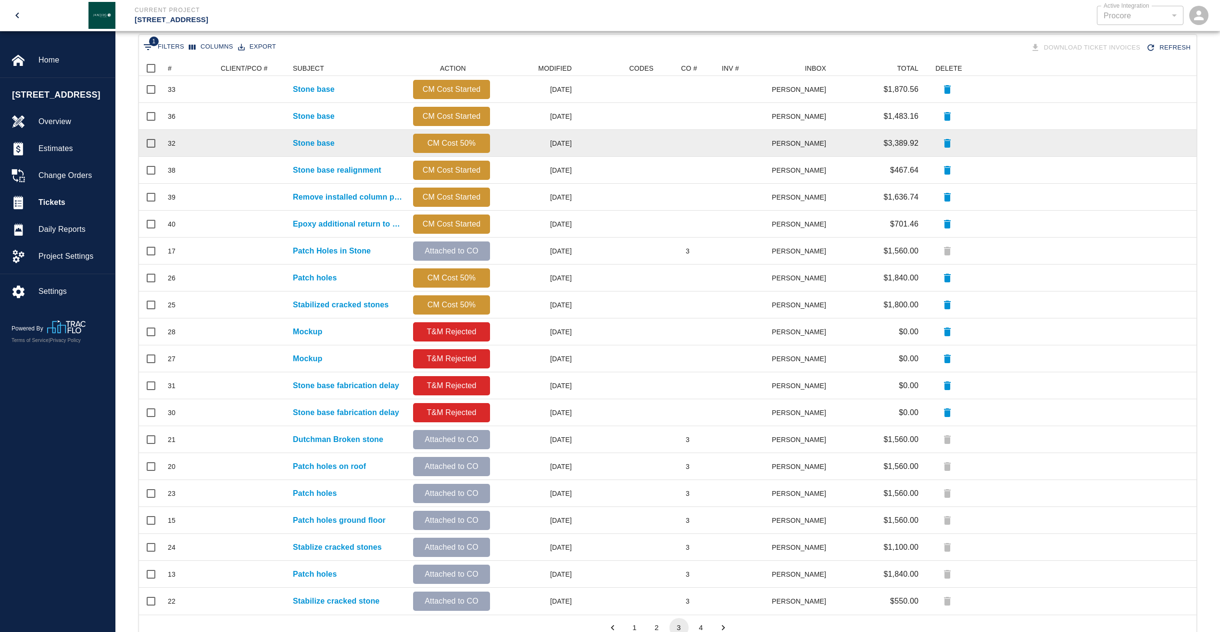
scroll to position [170, 0]
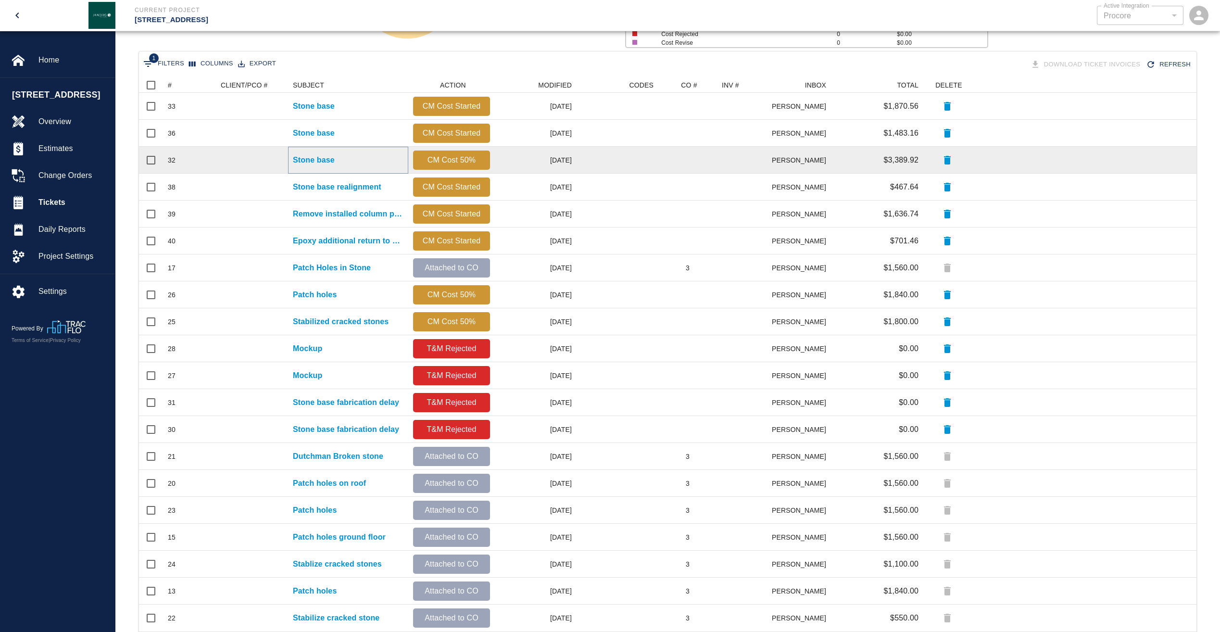
click at [324, 158] on p "Stone base" at bounding box center [314, 160] width 42 height 12
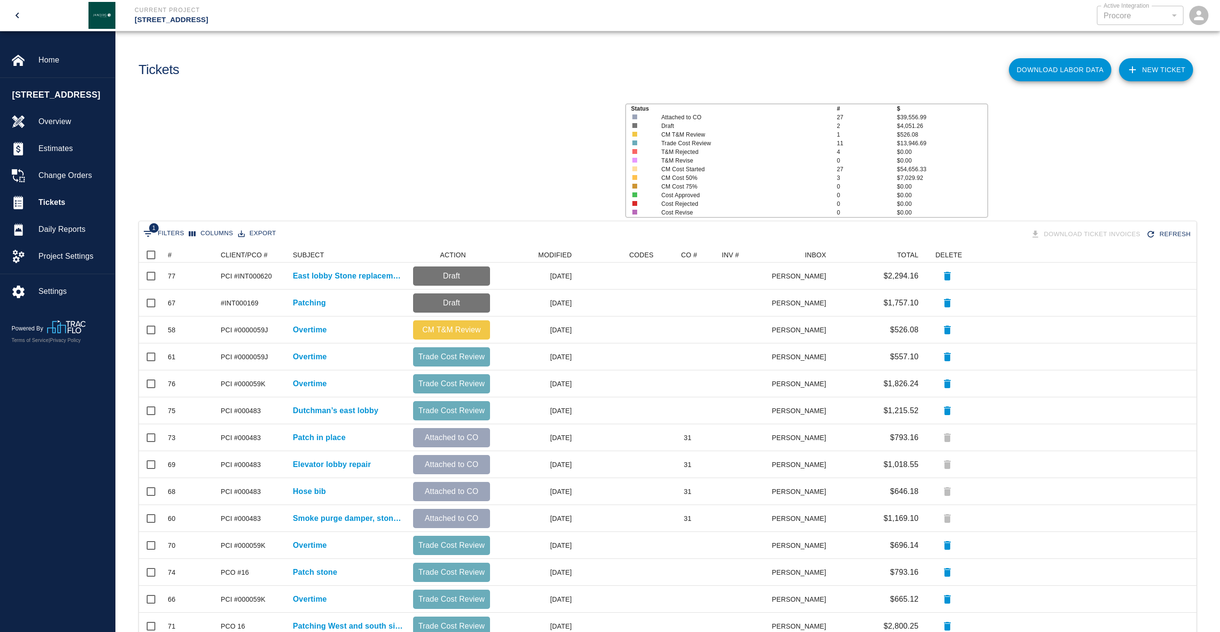
scroll to position [547, 1050]
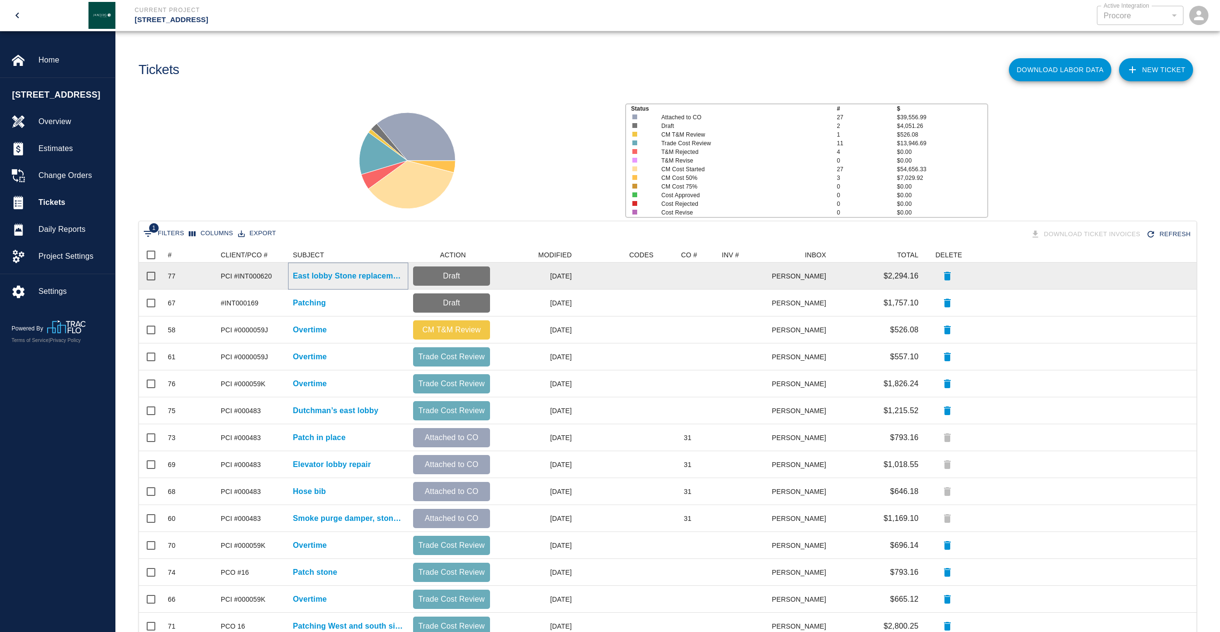
click at [317, 276] on p "East lobby Stone replacement" at bounding box center [348, 276] width 111 height 12
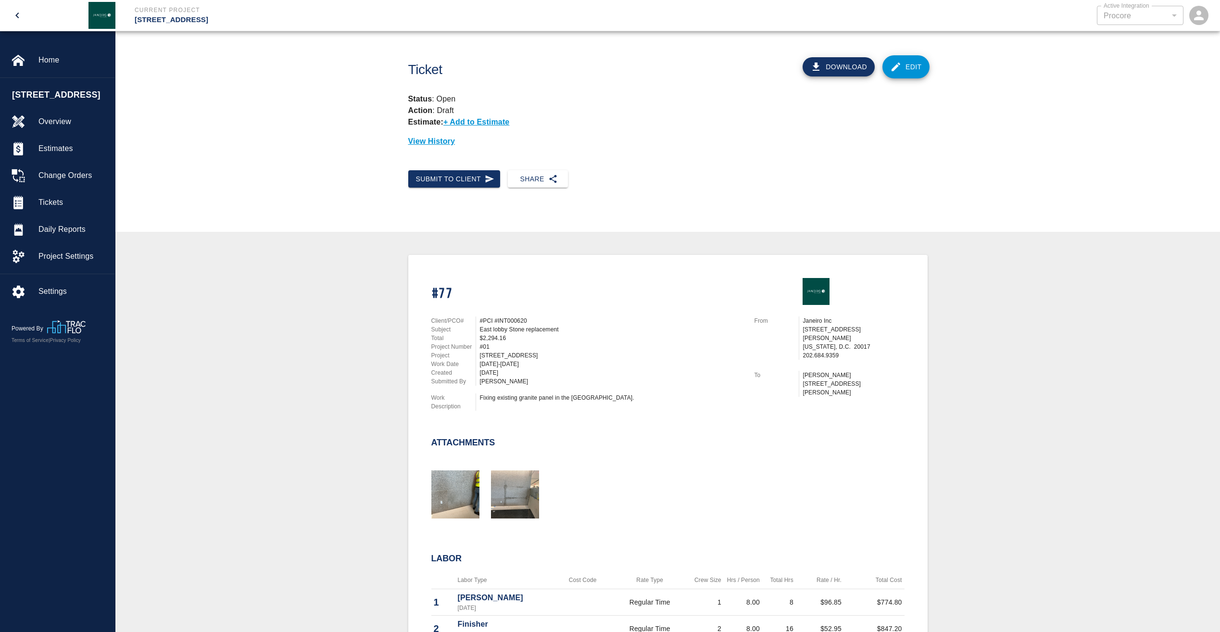
click at [14, 15] on icon "open drawer" at bounding box center [18, 16] width 12 height 12
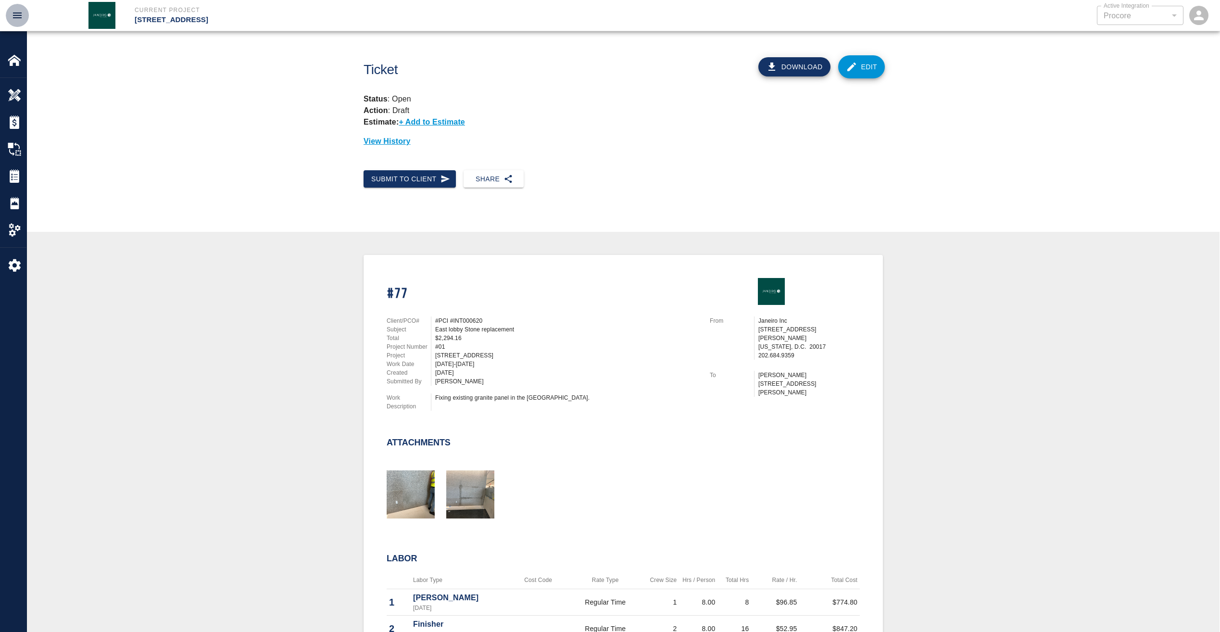
click at [14, 14] on icon "open drawer" at bounding box center [18, 16] width 12 height 12
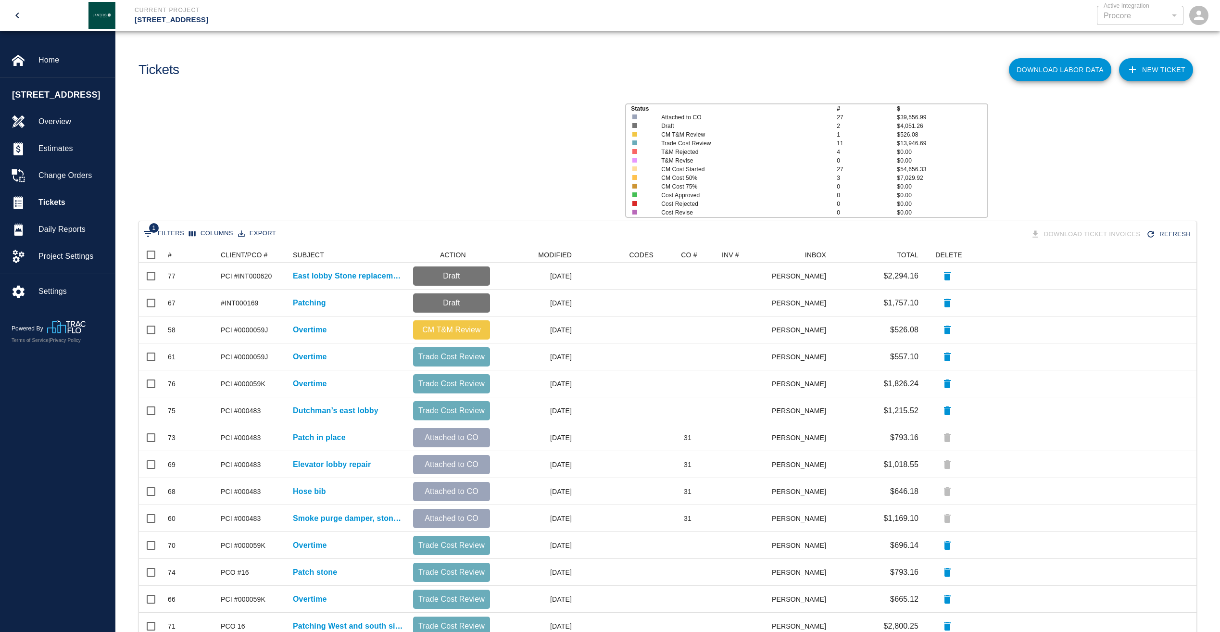
scroll to position [547, 1050]
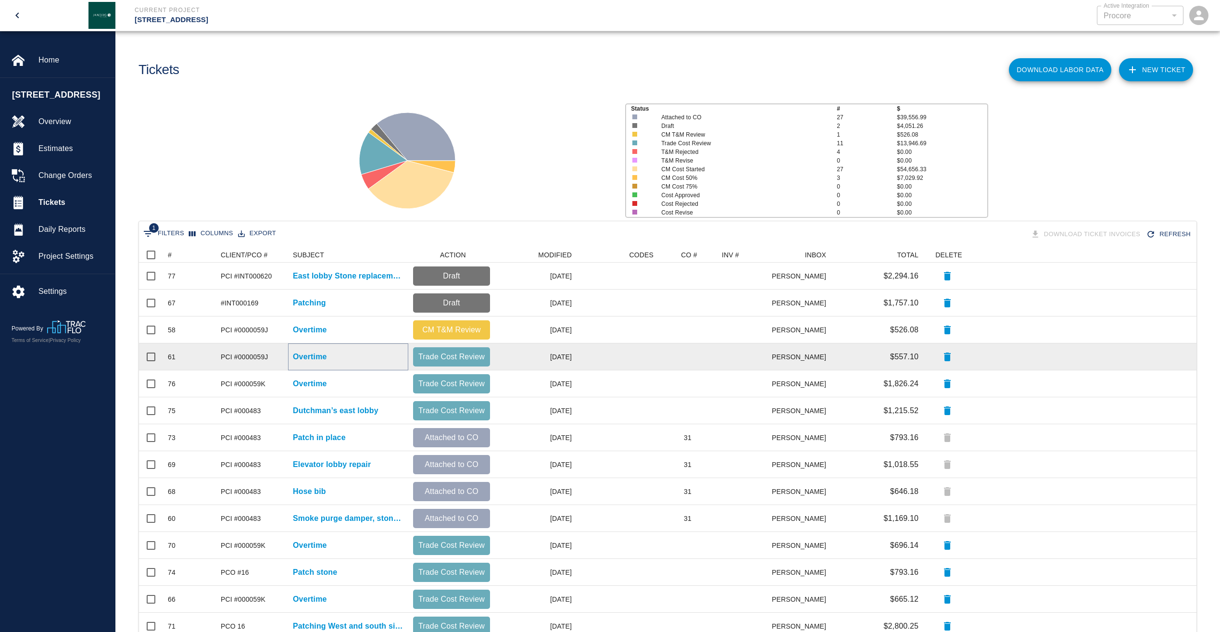
click at [312, 356] on p "Overtime" at bounding box center [310, 357] width 34 height 12
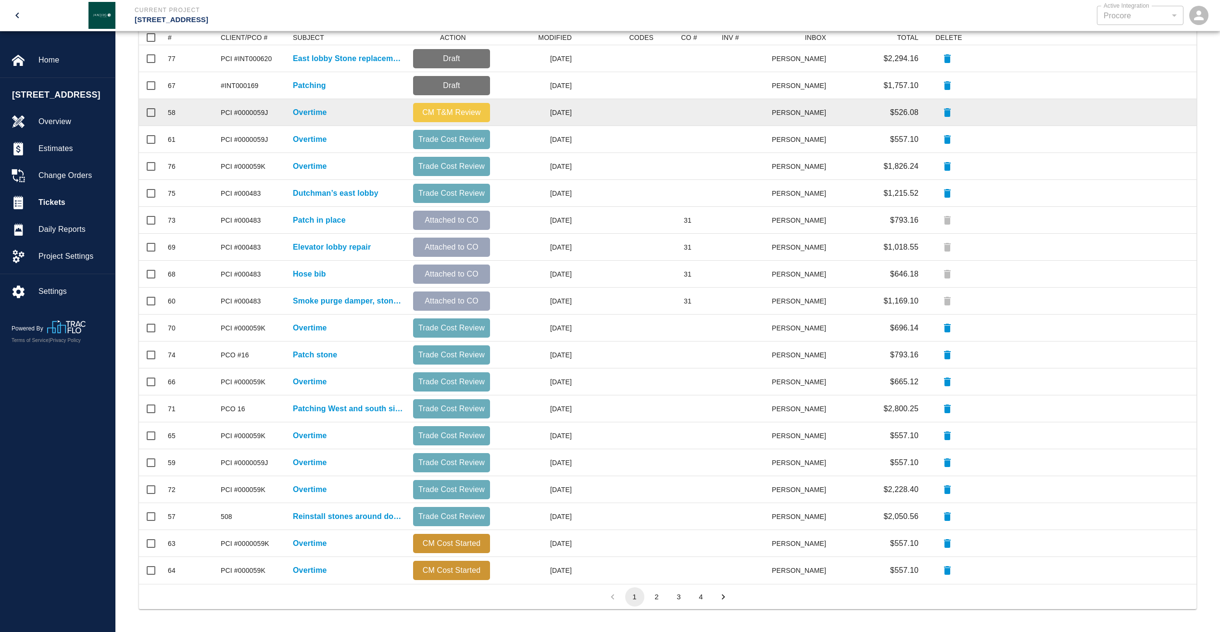
scroll to position [218, 0]
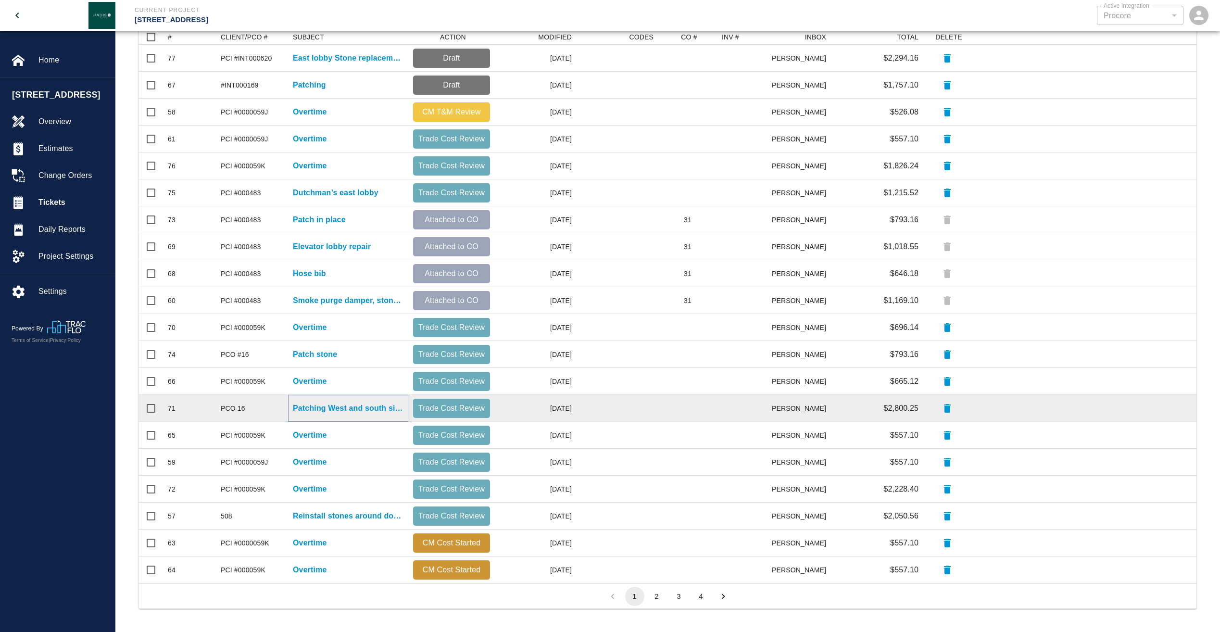
click at [320, 407] on p "Patching West and south side" at bounding box center [348, 409] width 111 height 12
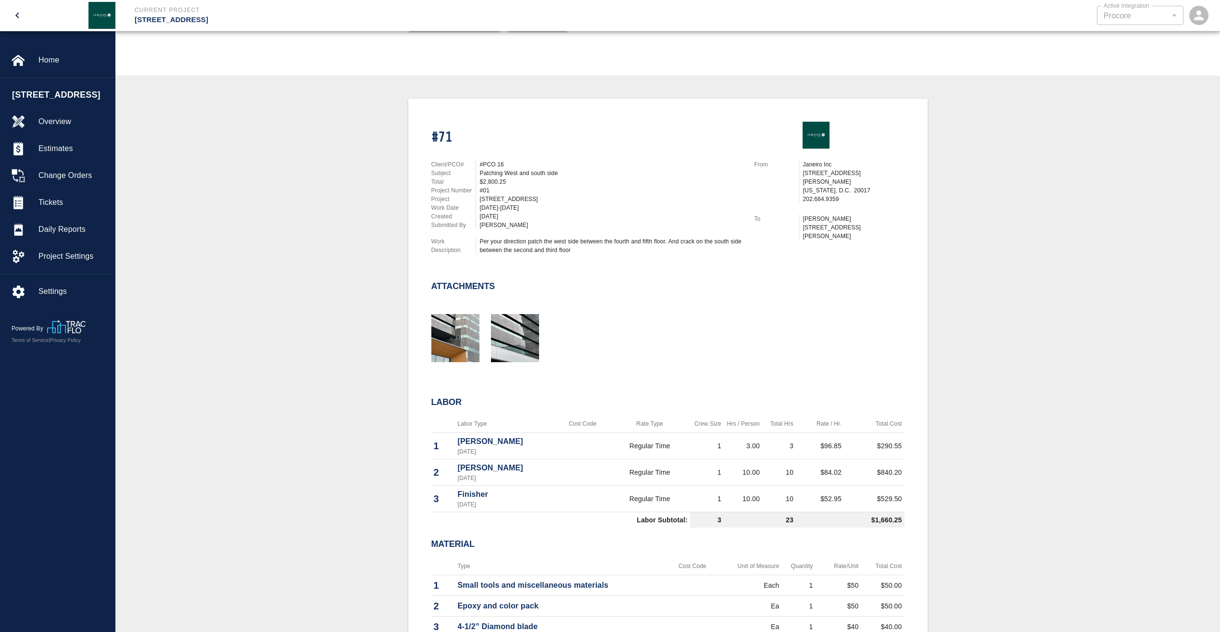
scroll to position [240, 0]
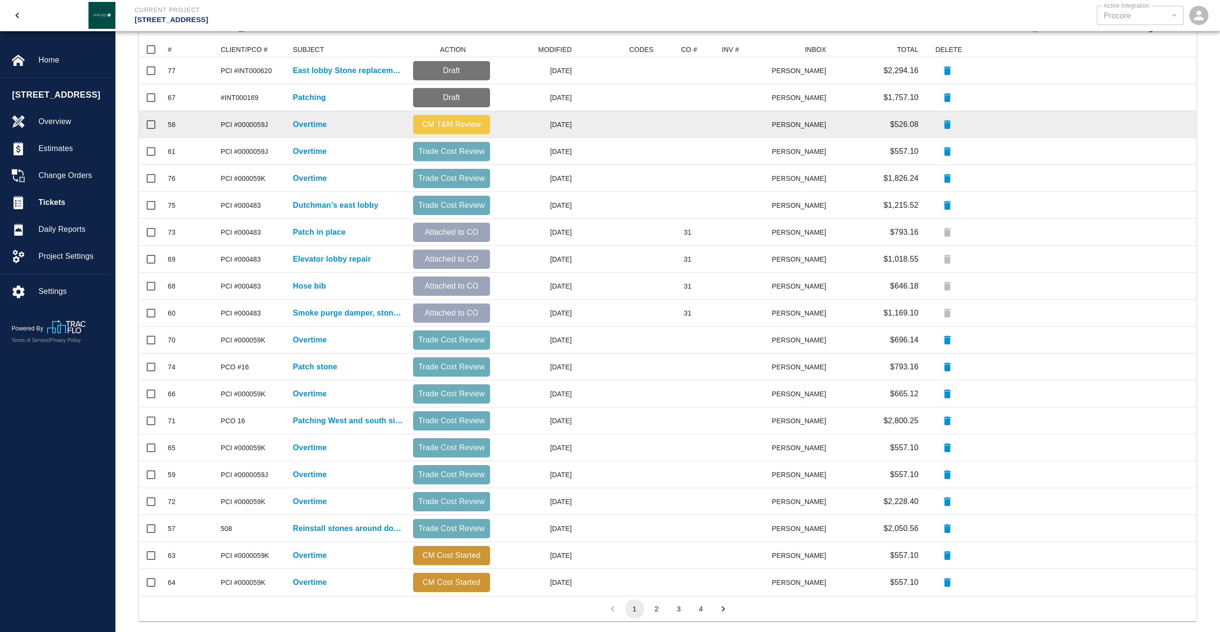
scroll to position [218, 0]
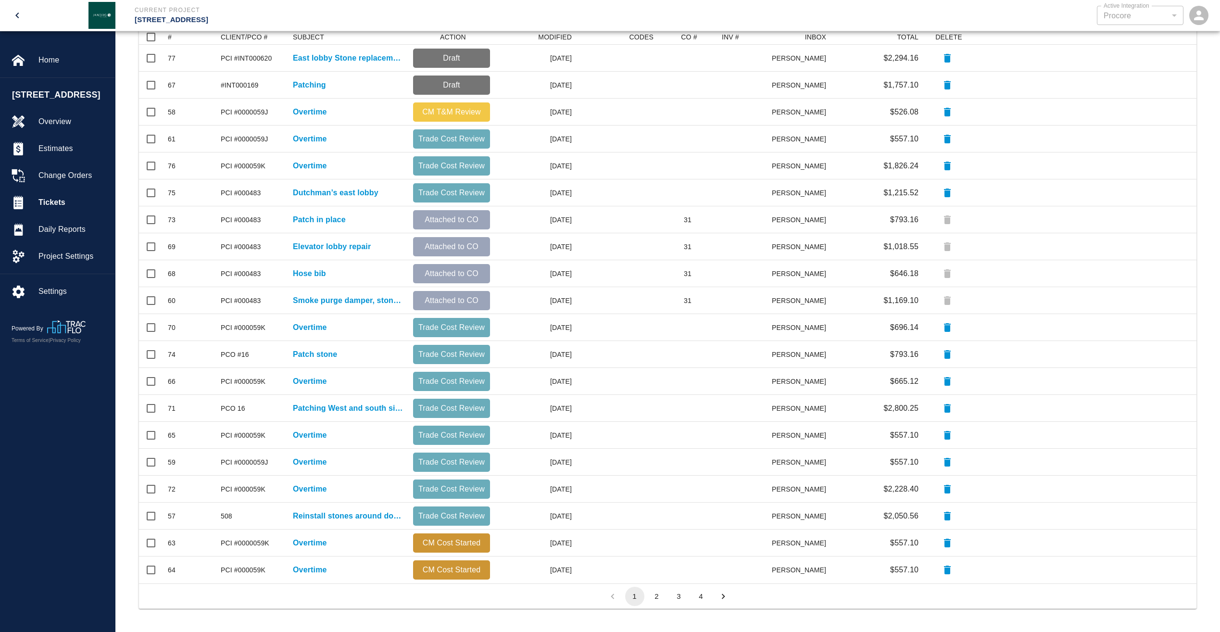
click at [657, 598] on button "2" at bounding box center [656, 596] width 19 height 19
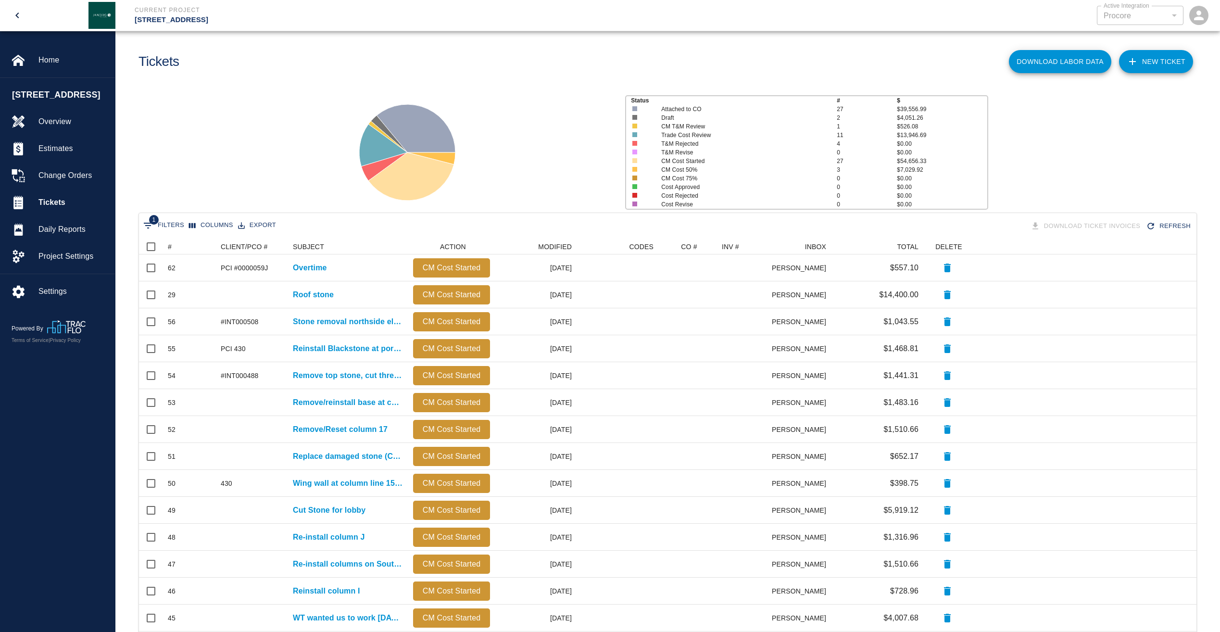
scroll to position [0, 0]
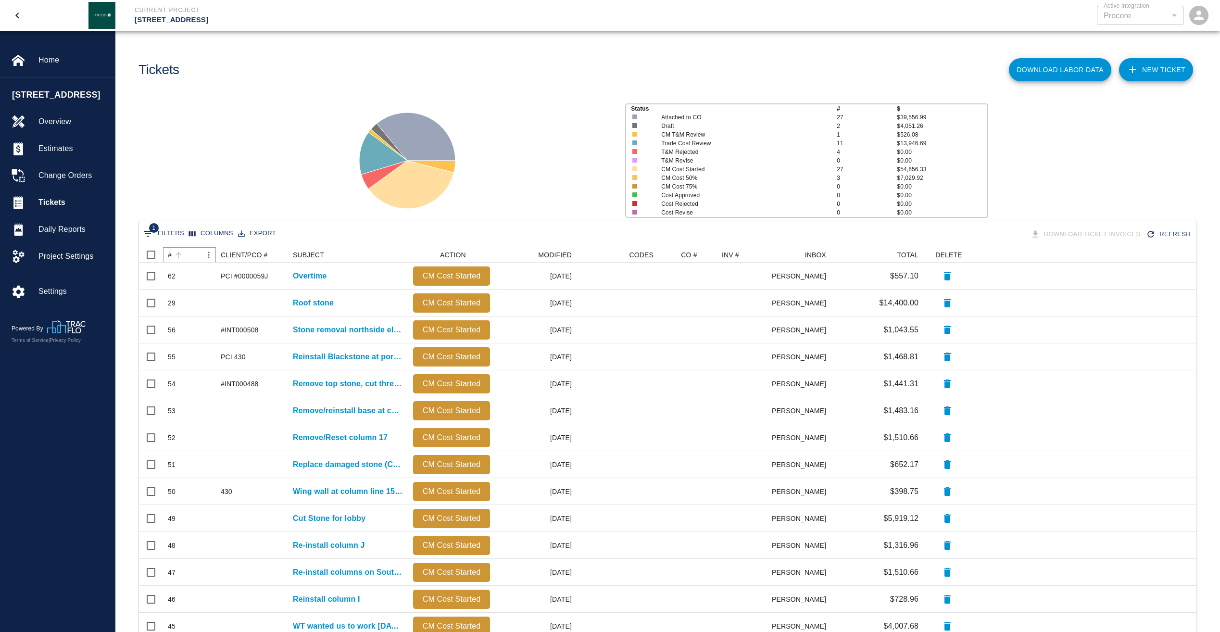
click at [173, 251] on button "Sort" at bounding box center [178, 254] width 13 height 13
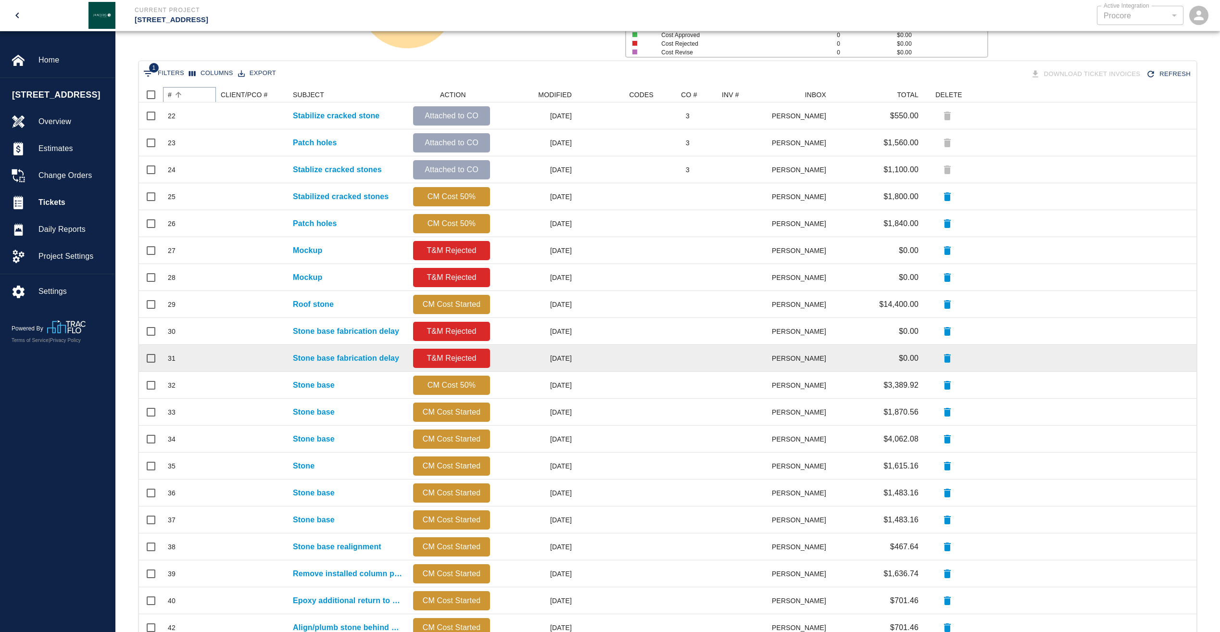
scroll to position [192, 0]
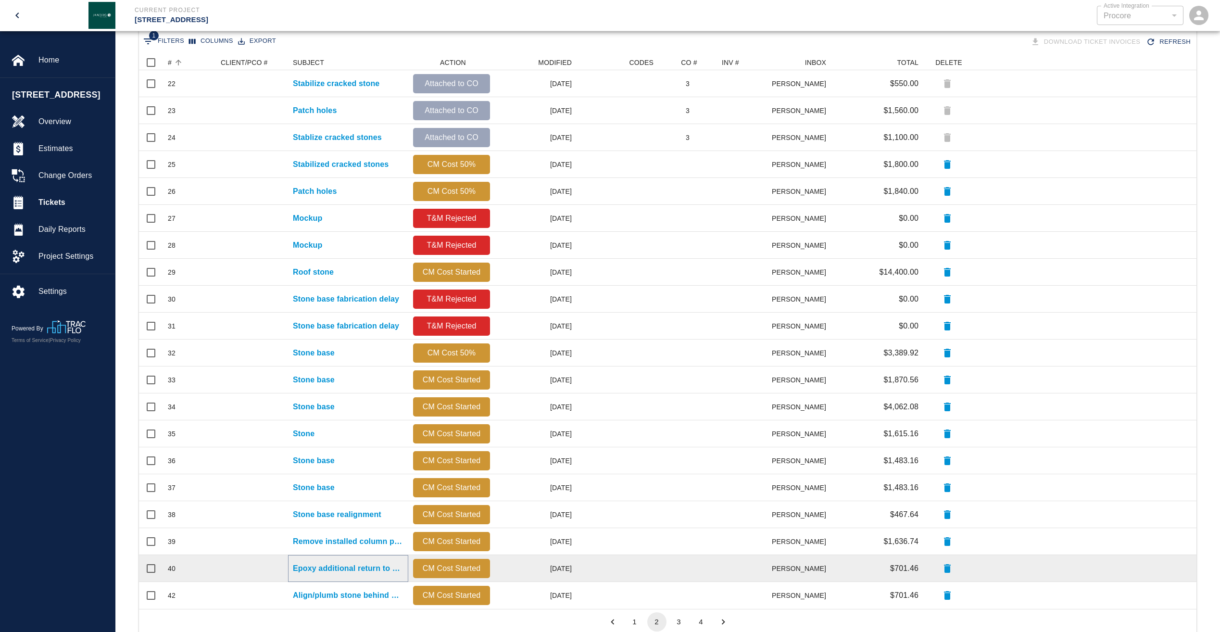
click at [317, 569] on p "Epoxy additional return to O-2 stone on South side East of door" at bounding box center [348, 569] width 111 height 12
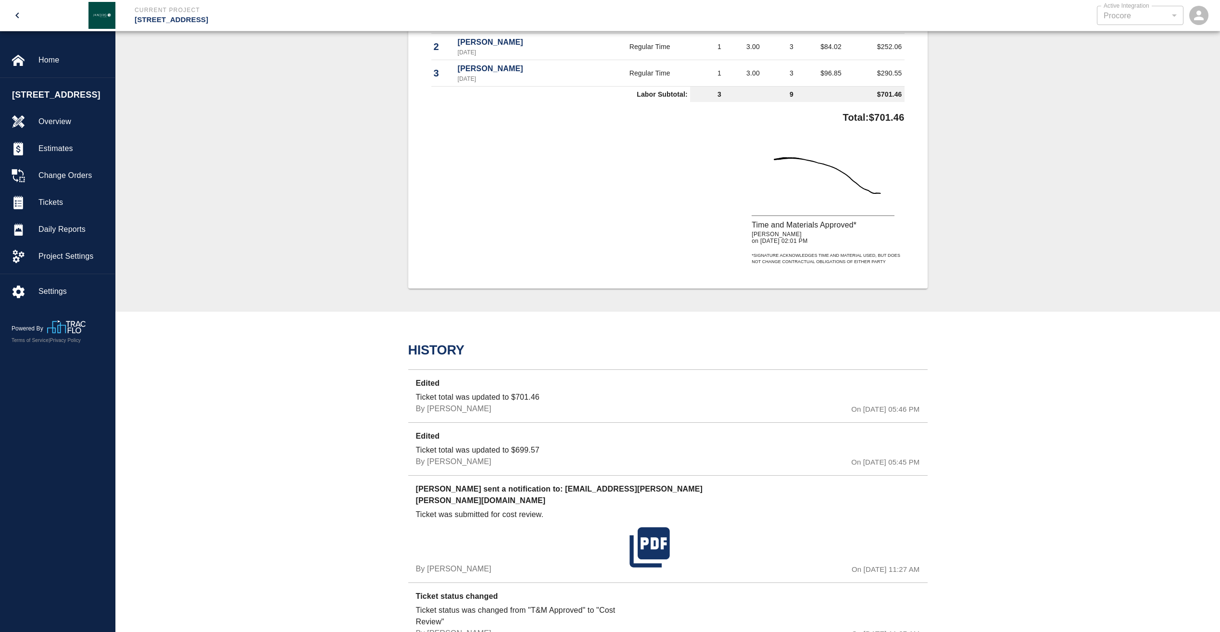
scroll to position [333, 0]
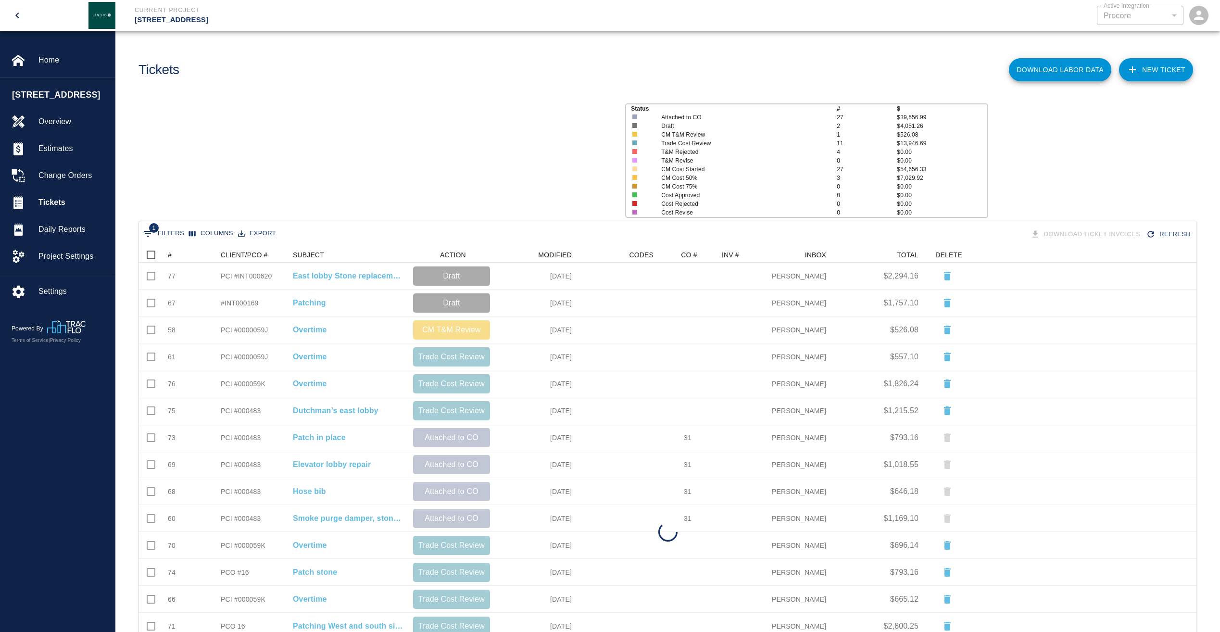
scroll to position [547, 1050]
